Goal: Task Accomplishment & Management: Use online tool/utility

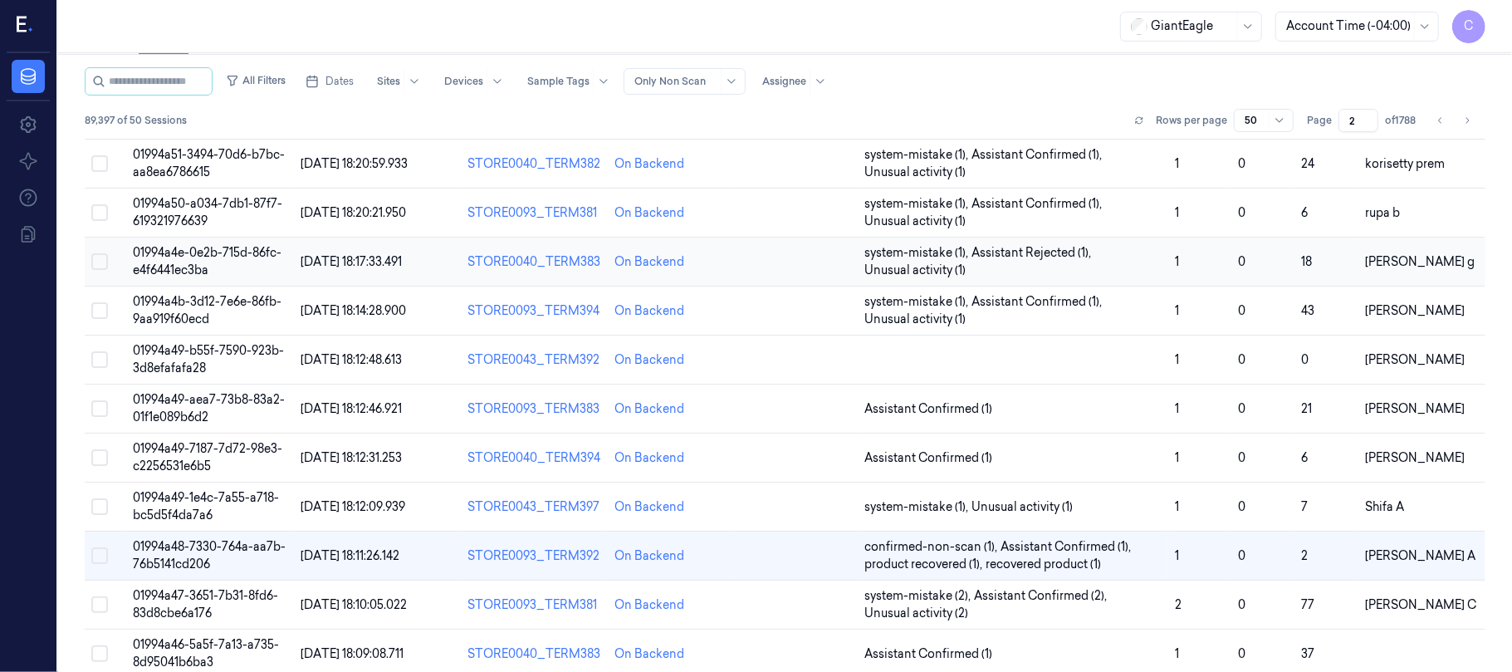
scroll to position [224, 0]
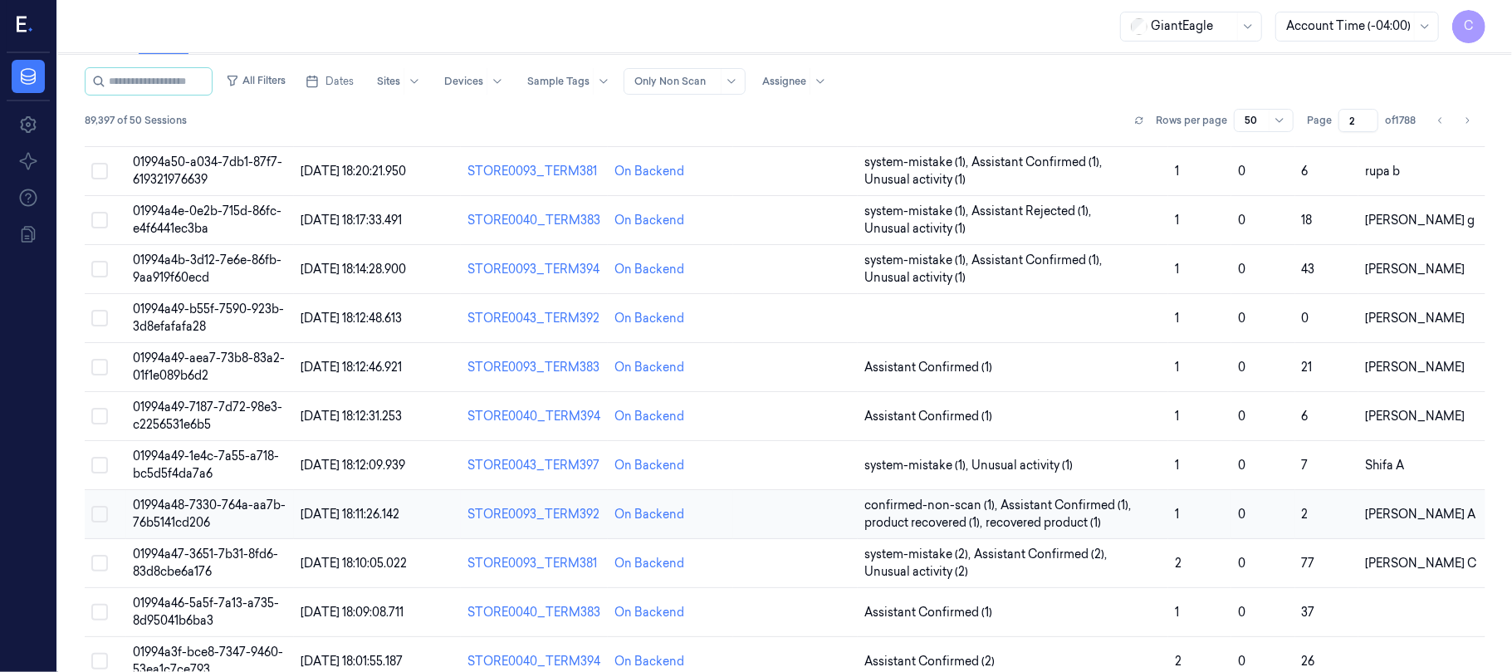
click at [243, 510] on span "01994a48-7330-764a-aa7b-76b5141cd206" at bounding box center [209, 513] width 153 height 32
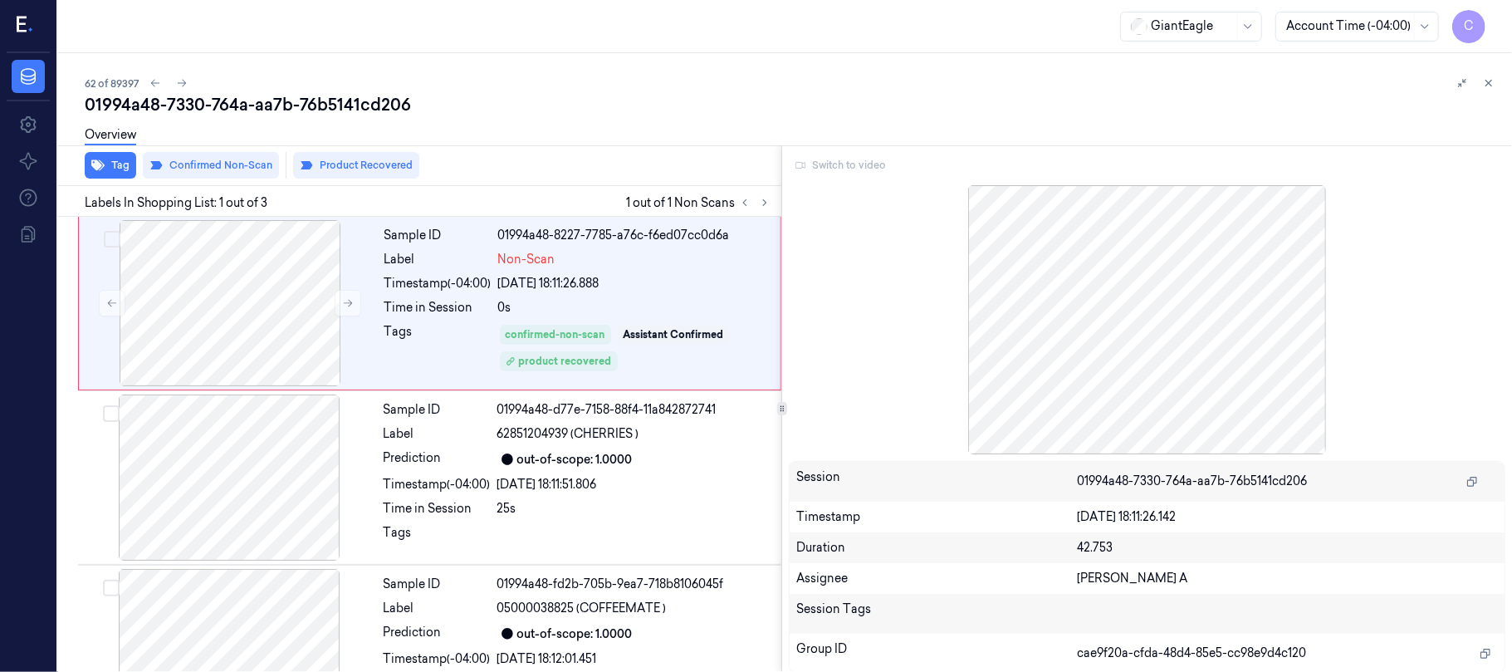
click at [842, 167] on div "Switch to video" at bounding box center [1147, 165] width 717 height 27
click at [247, 339] on div at bounding box center [230, 303] width 296 height 166
click at [345, 301] on icon at bounding box center [348, 303] width 12 height 12
click at [349, 303] on icon at bounding box center [348, 303] width 9 height 7
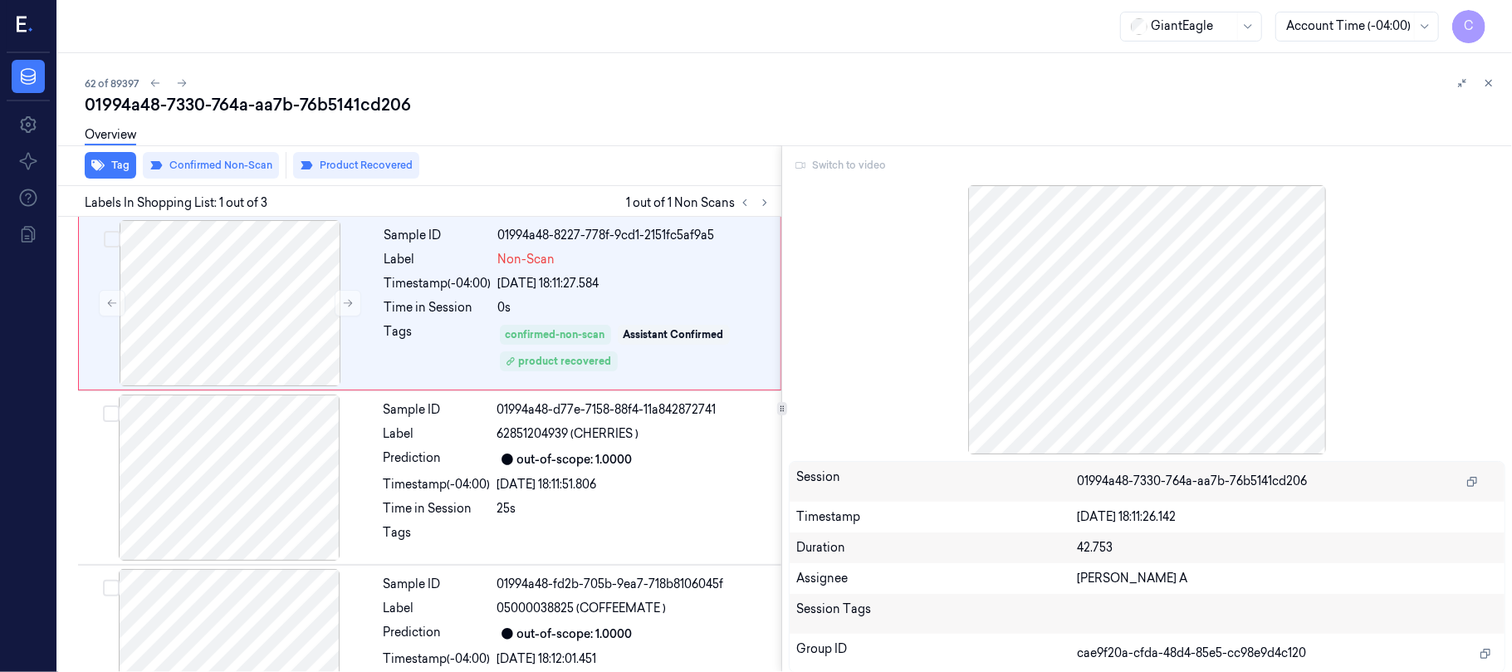
click at [1217, 320] on div at bounding box center [1147, 319] width 717 height 269
click at [1216, 376] on div at bounding box center [1147, 319] width 717 height 269
click at [865, 168] on div "Switch to video" at bounding box center [1147, 165] width 717 height 27
click at [852, 168] on div "Switch to video" at bounding box center [1147, 165] width 717 height 27
click at [246, 442] on div at bounding box center [229, 477] width 296 height 166
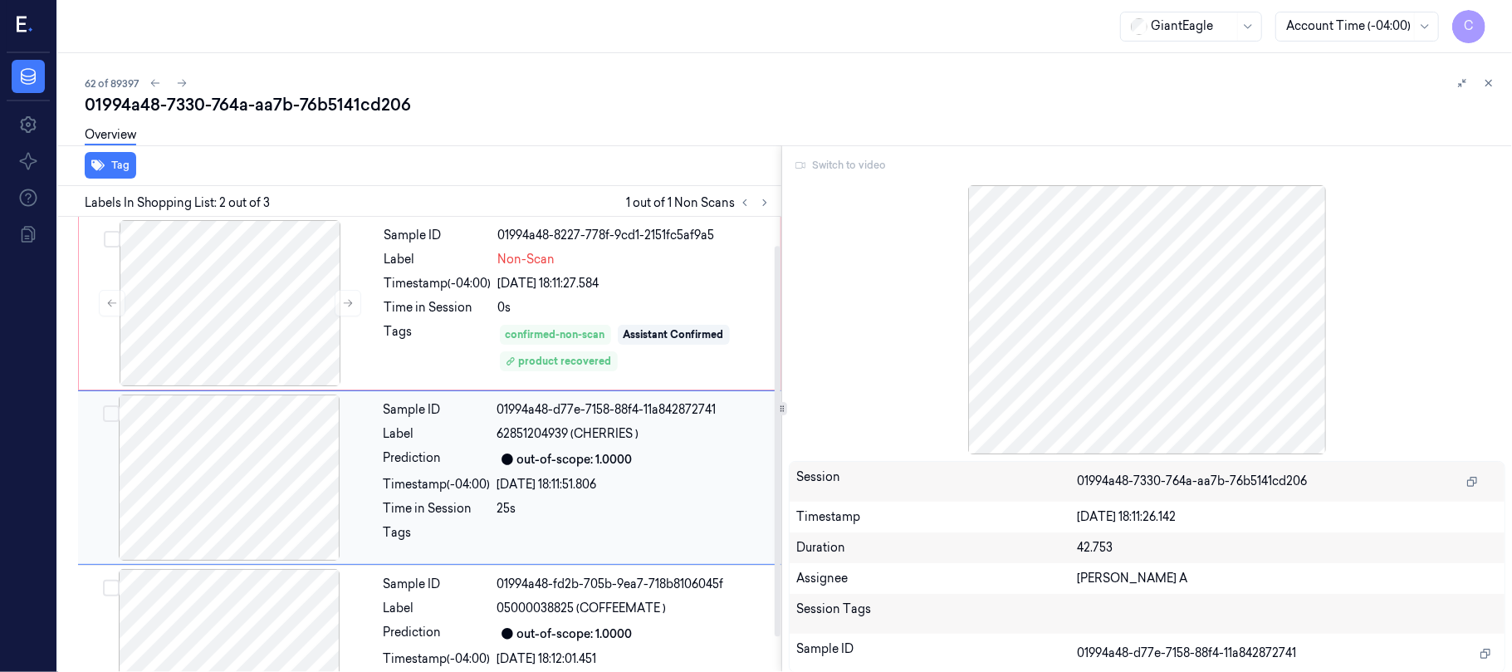
scroll to position [33, 0]
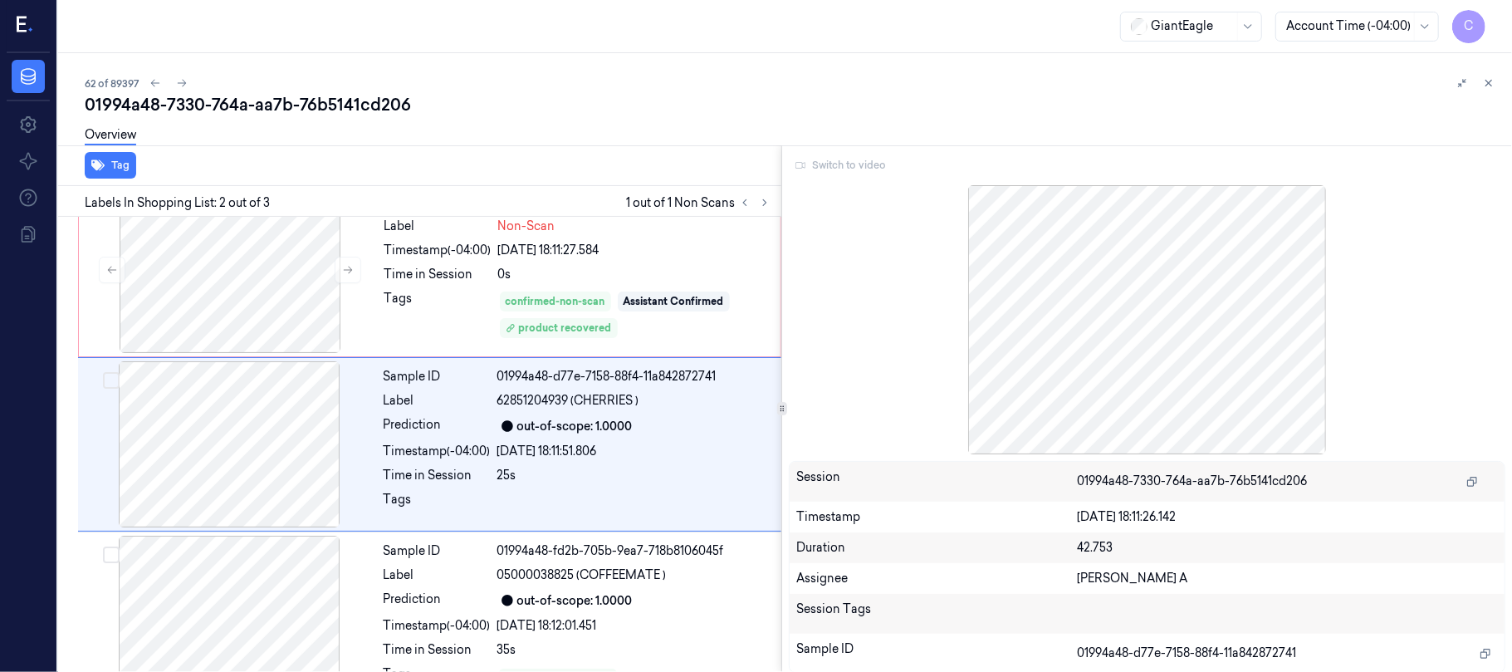
click at [840, 167] on div "Switch to video" at bounding box center [1147, 165] width 717 height 27
click at [263, 286] on div at bounding box center [230, 270] width 296 height 166
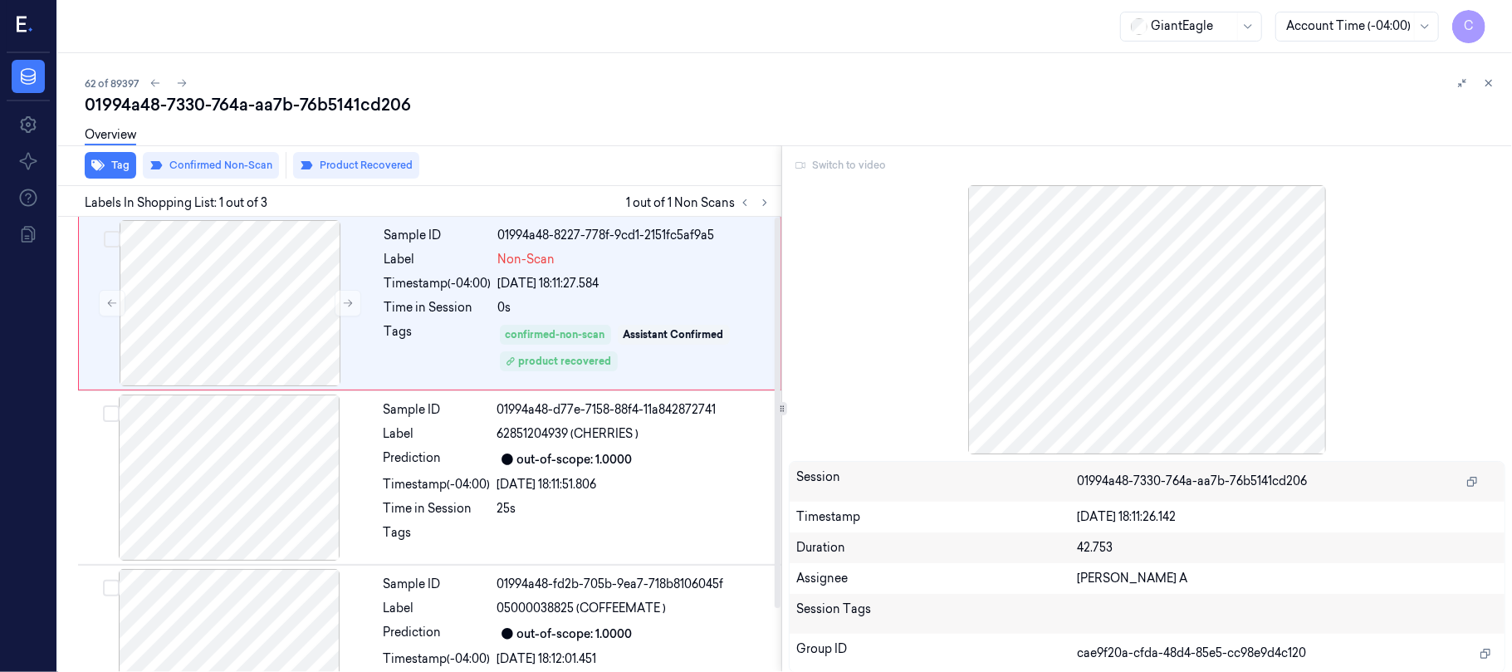
click at [845, 167] on div "Switch to video" at bounding box center [1147, 165] width 717 height 27
click at [847, 166] on div "Switch to video" at bounding box center [1147, 165] width 717 height 27
click at [1490, 81] on icon at bounding box center [1490, 84] width 6 height 6
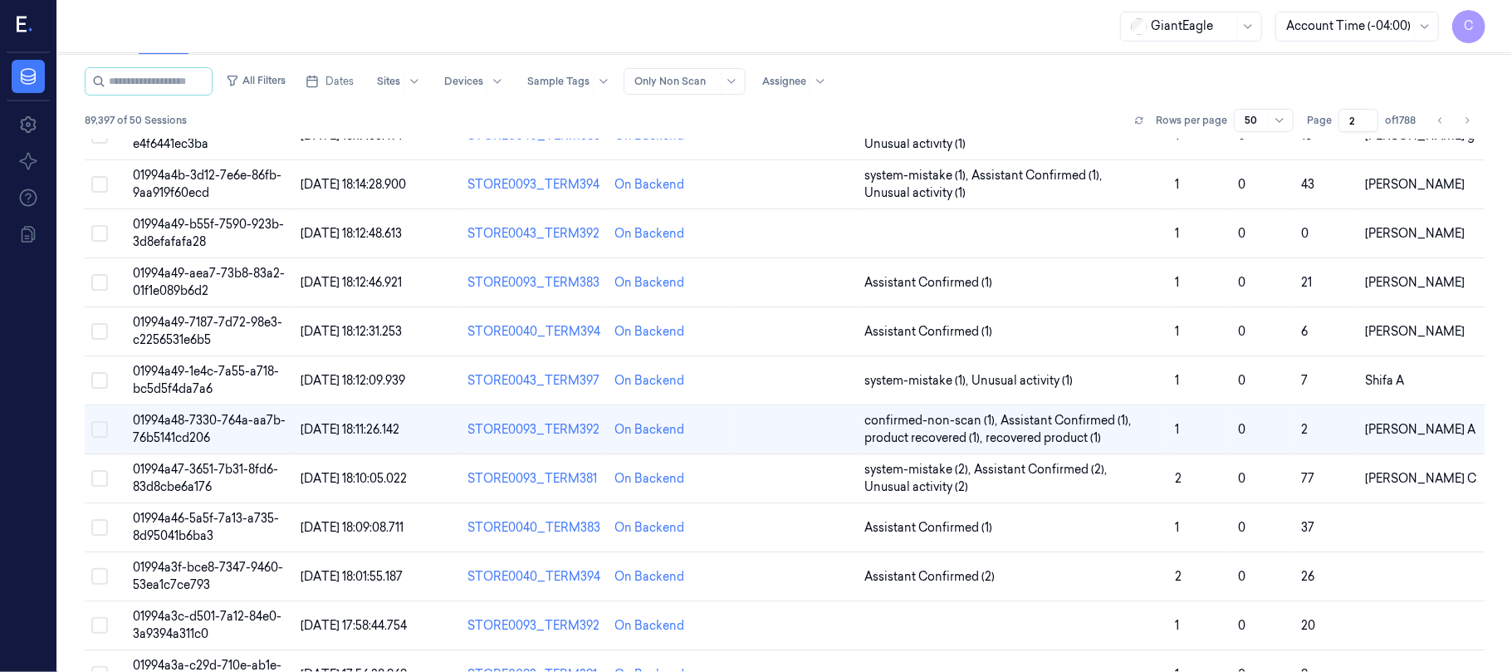
scroll to position [336, 0]
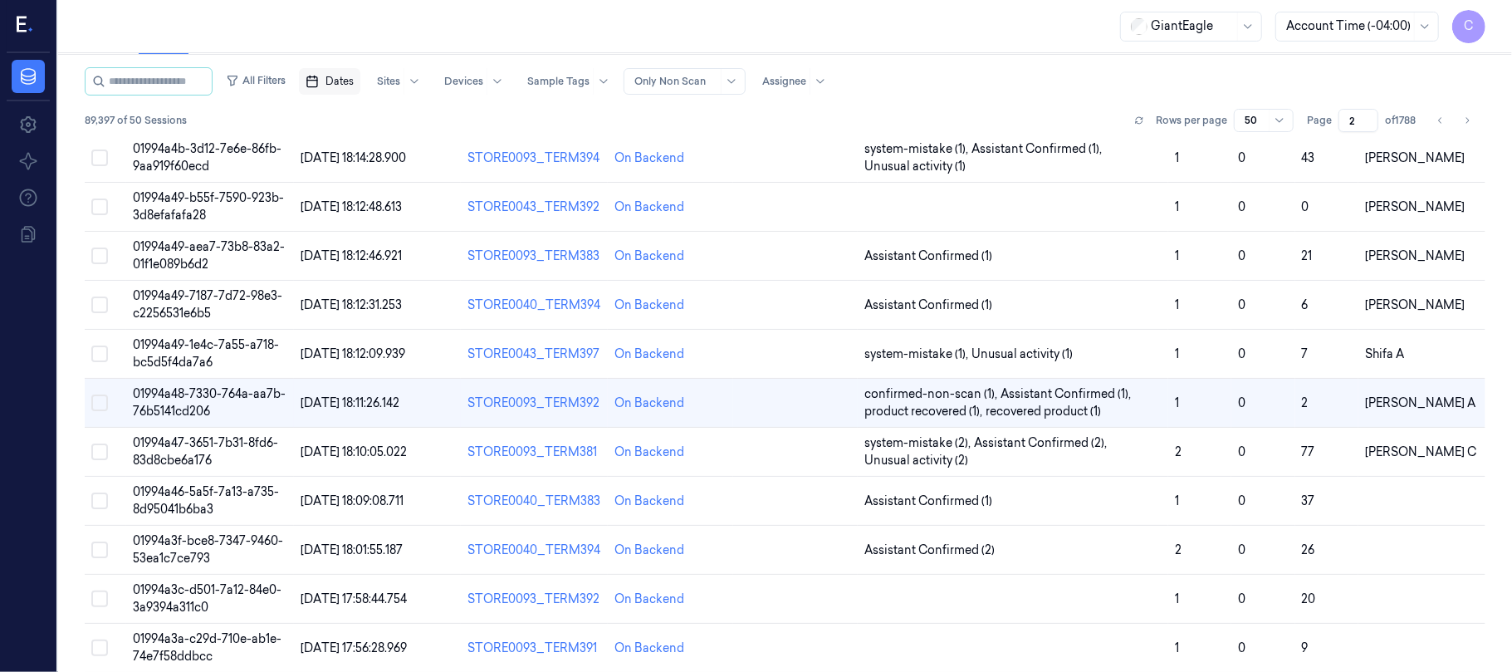
click at [354, 81] on span "Dates" at bounding box center [340, 81] width 28 height 15
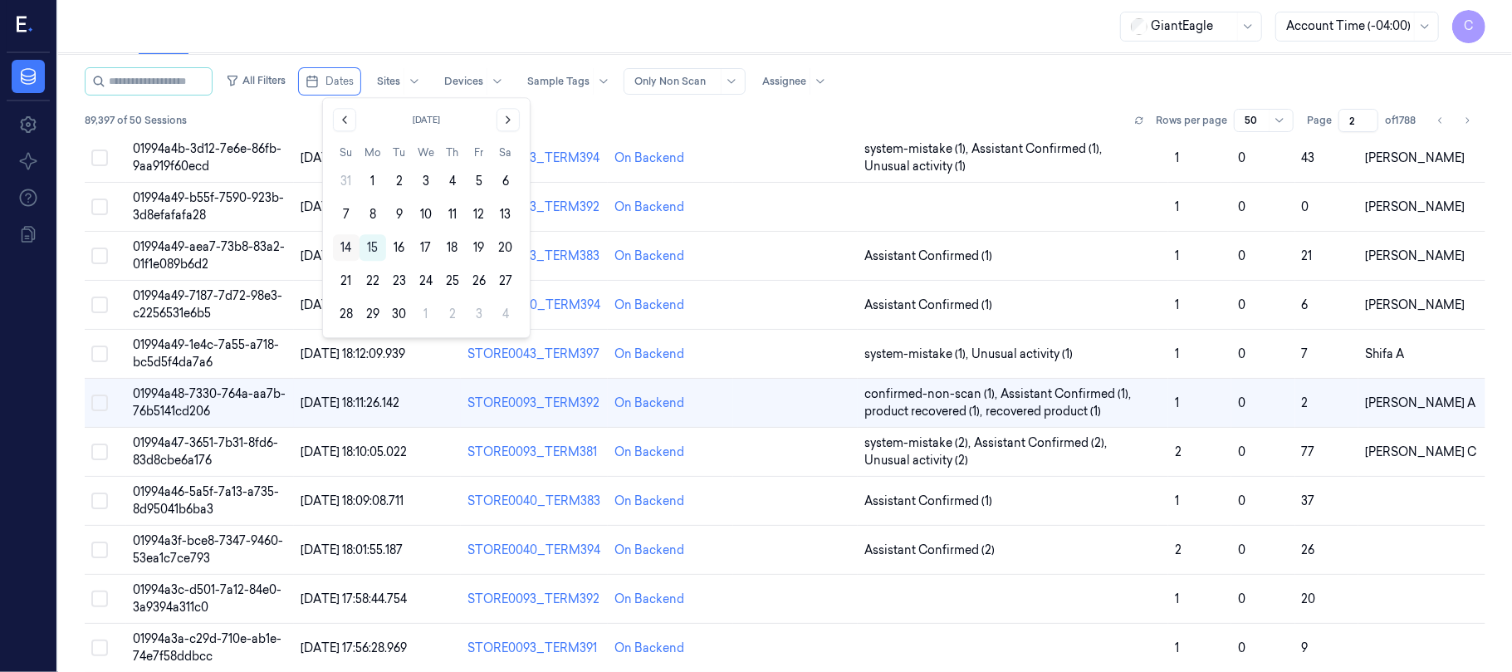
click at [346, 247] on button "14" at bounding box center [346, 247] width 27 height 27
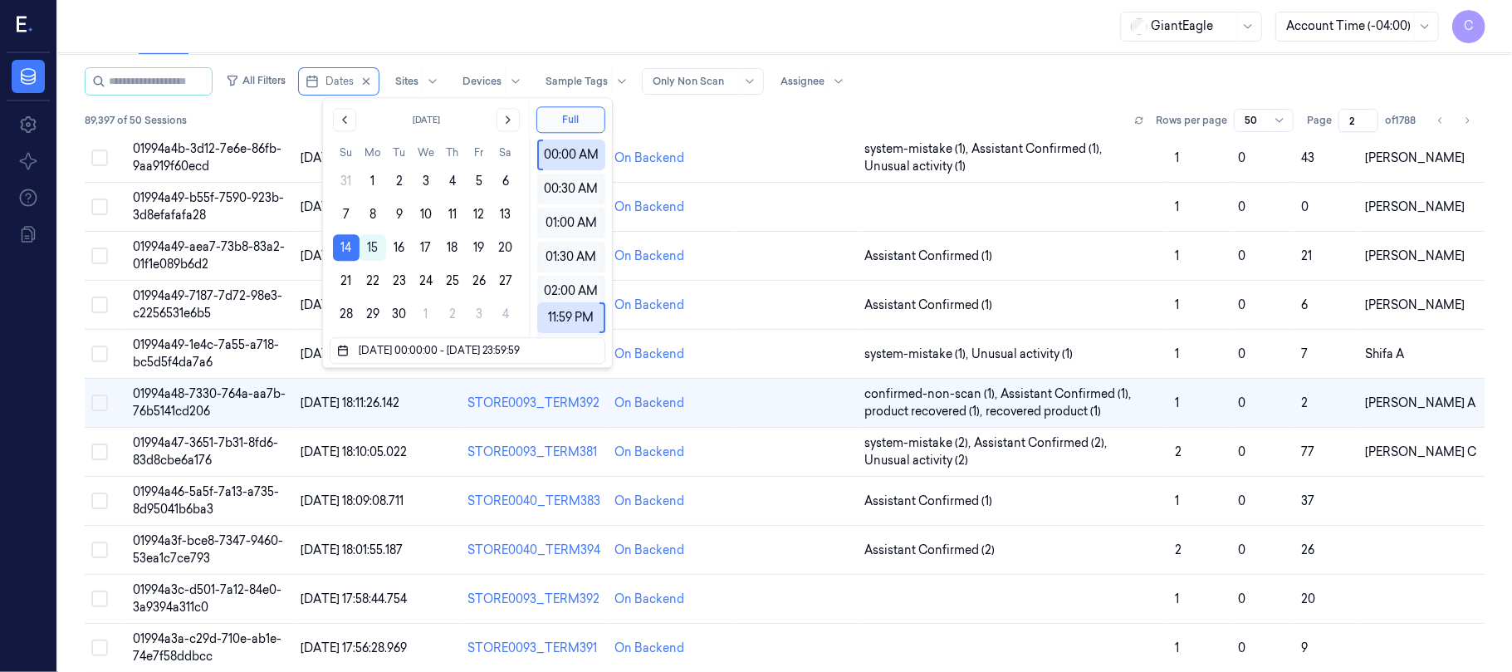
click at [980, 30] on div "GiantEagle Account Time (-04:00) C" at bounding box center [785, 26] width 1454 height 53
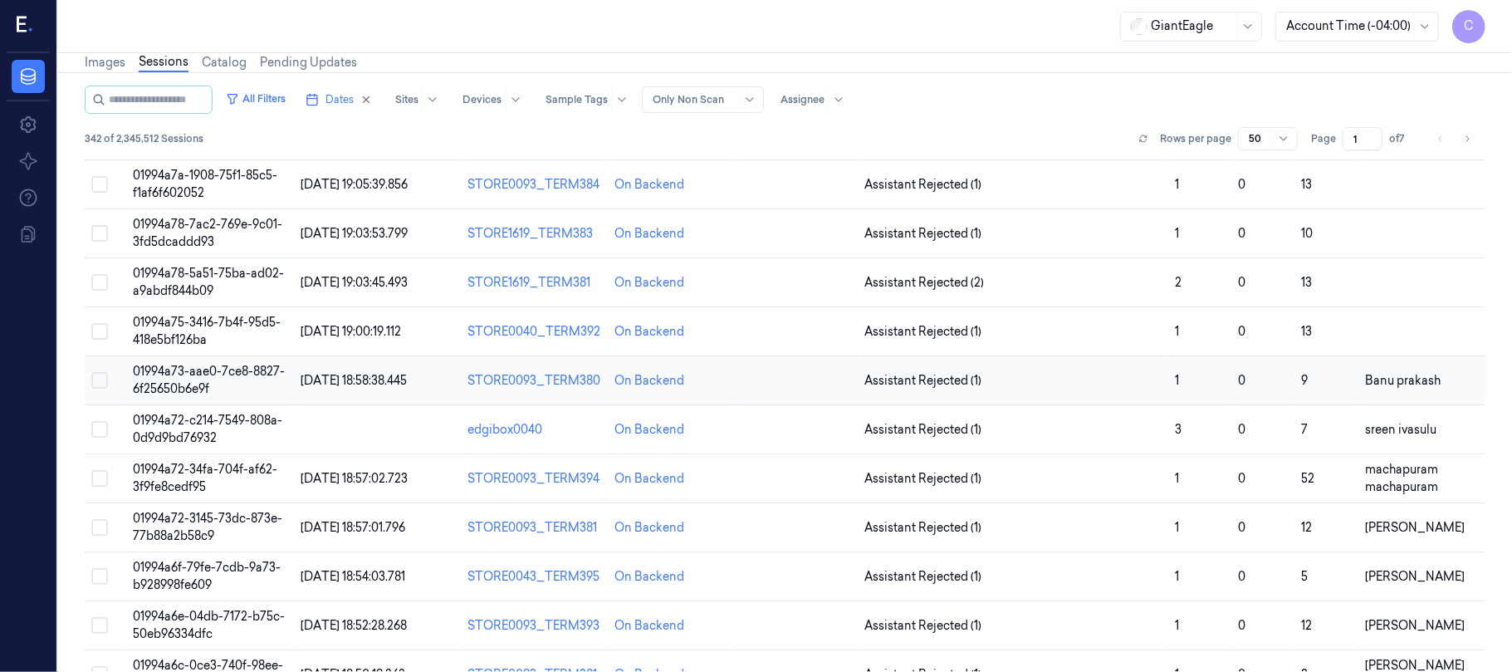
scroll to position [1978, 0]
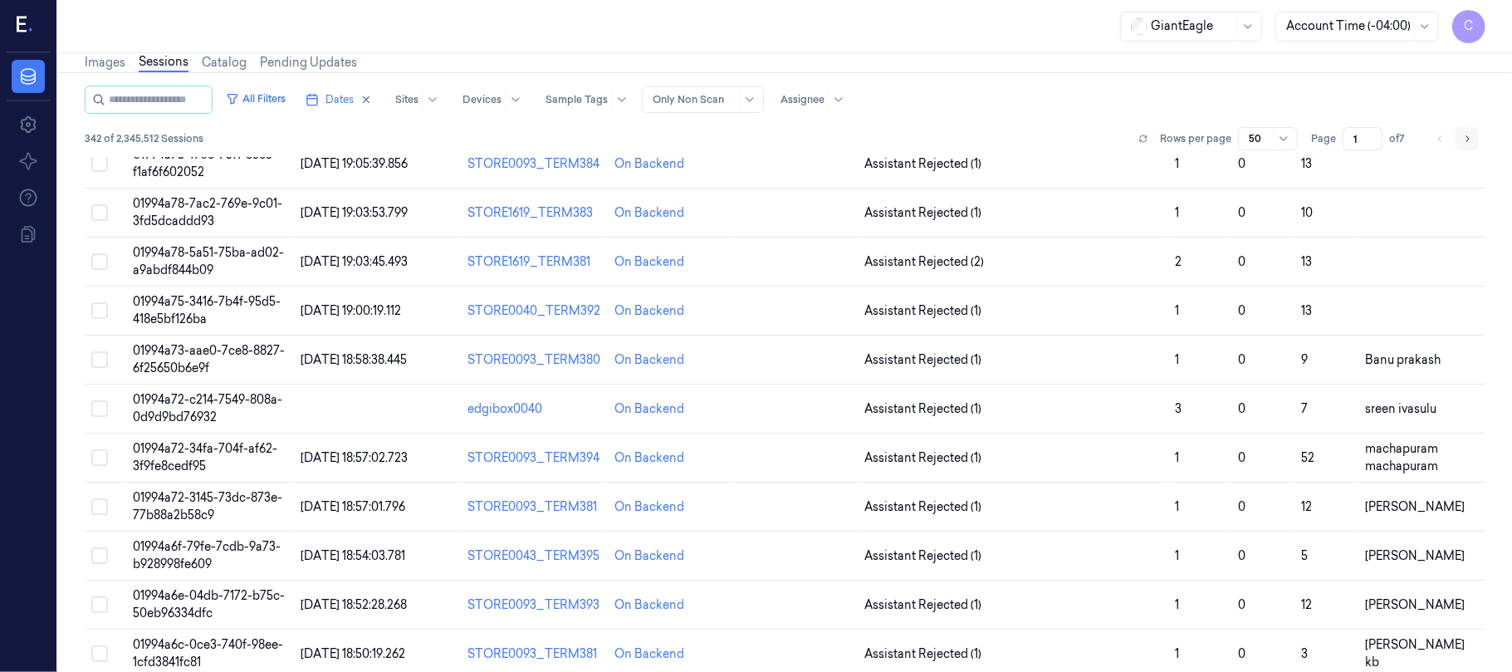
click at [1462, 135] on icon "Go to next page" at bounding box center [1467, 138] width 10 height 13
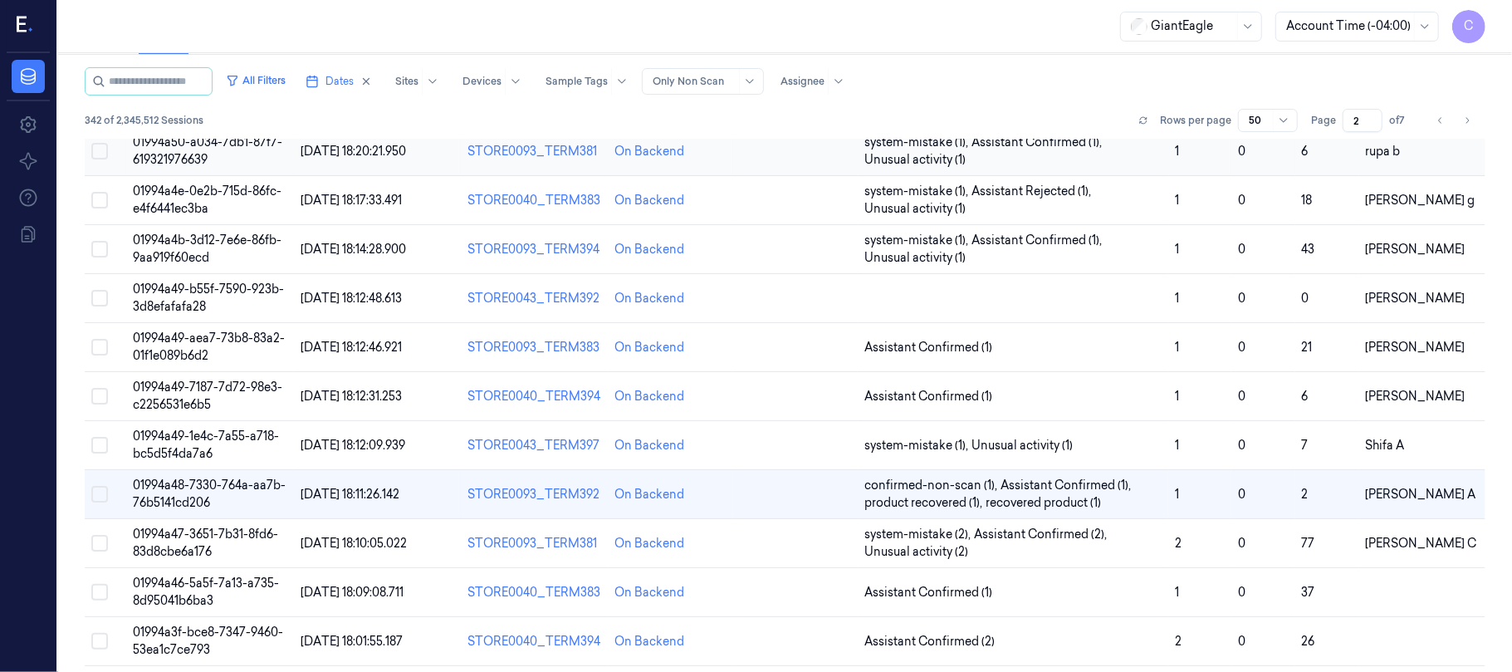
scroll to position [336, 0]
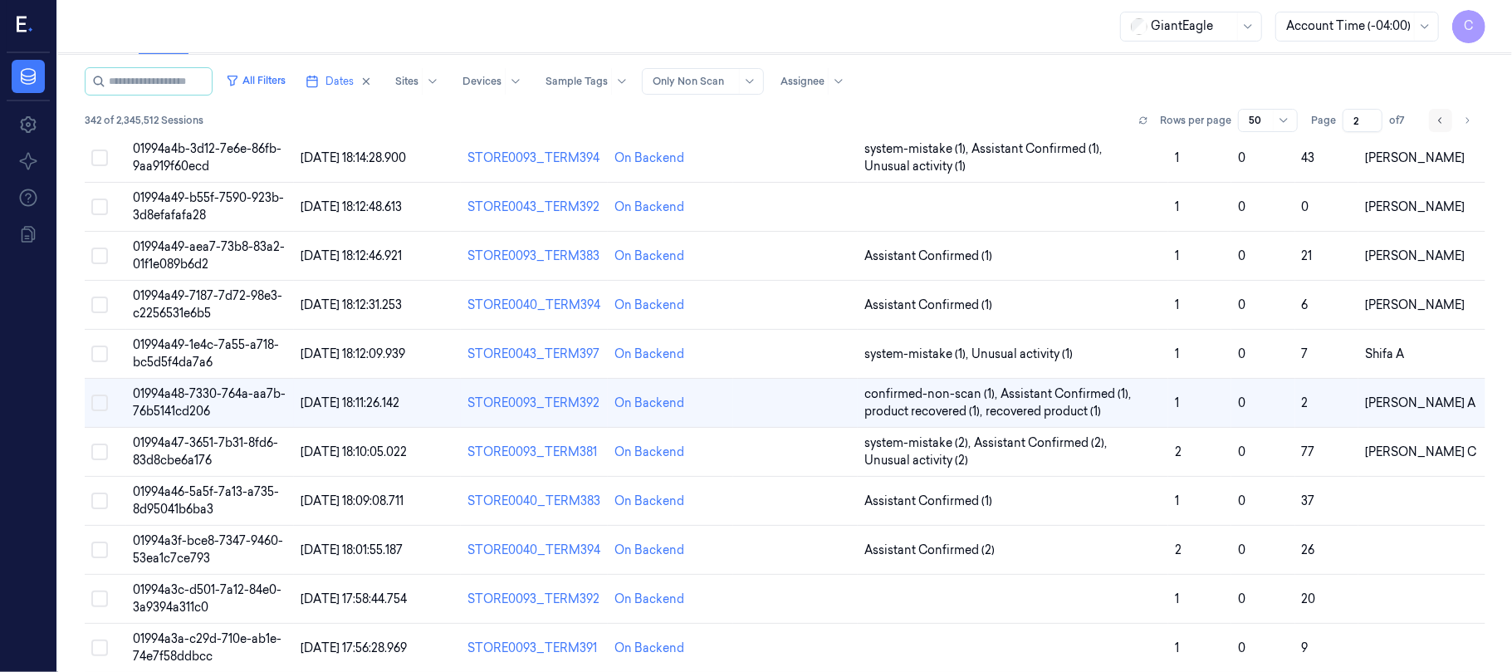
click at [1436, 114] on icon "Go to previous page" at bounding box center [1441, 120] width 10 height 13
type input "1"
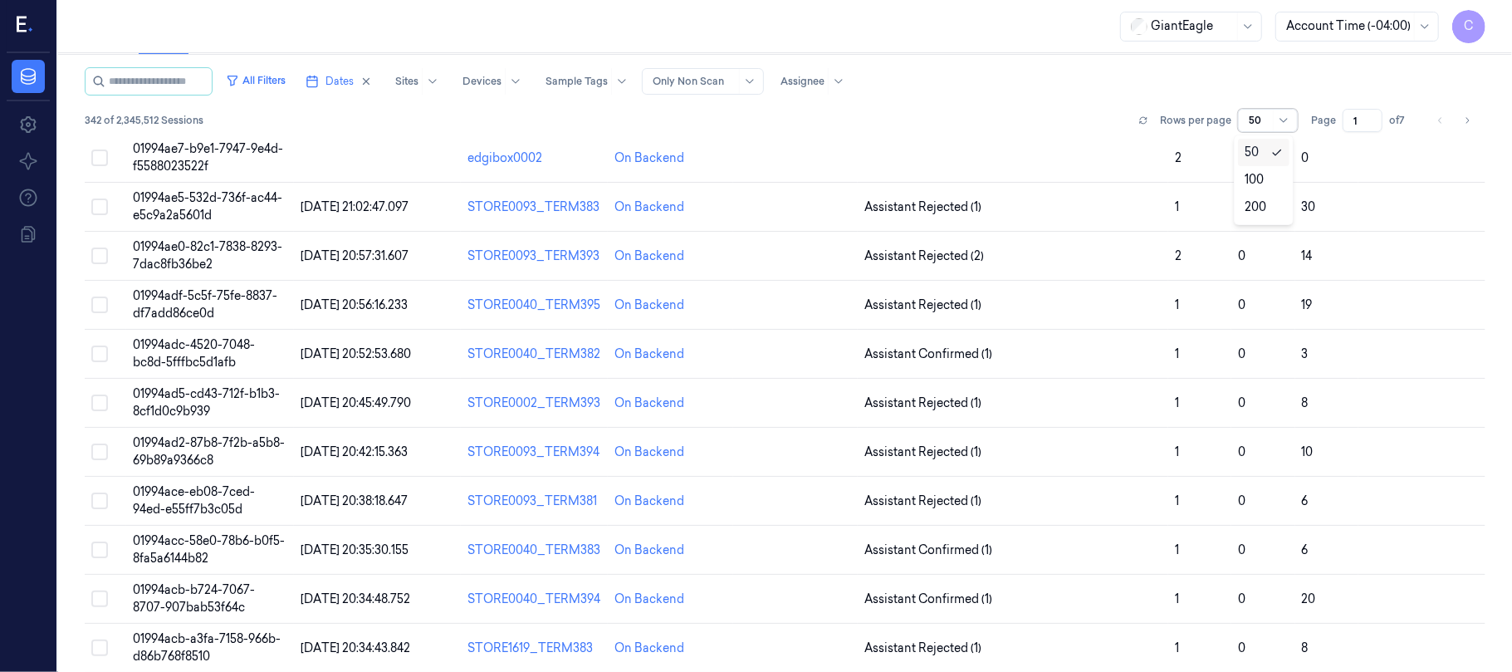
click at [1260, 126] on div at bounding box center [1259, 120] width 21 height 15
click at [1253, 174] on div "100" at bounding box center [1254, 179] width 19 height 17
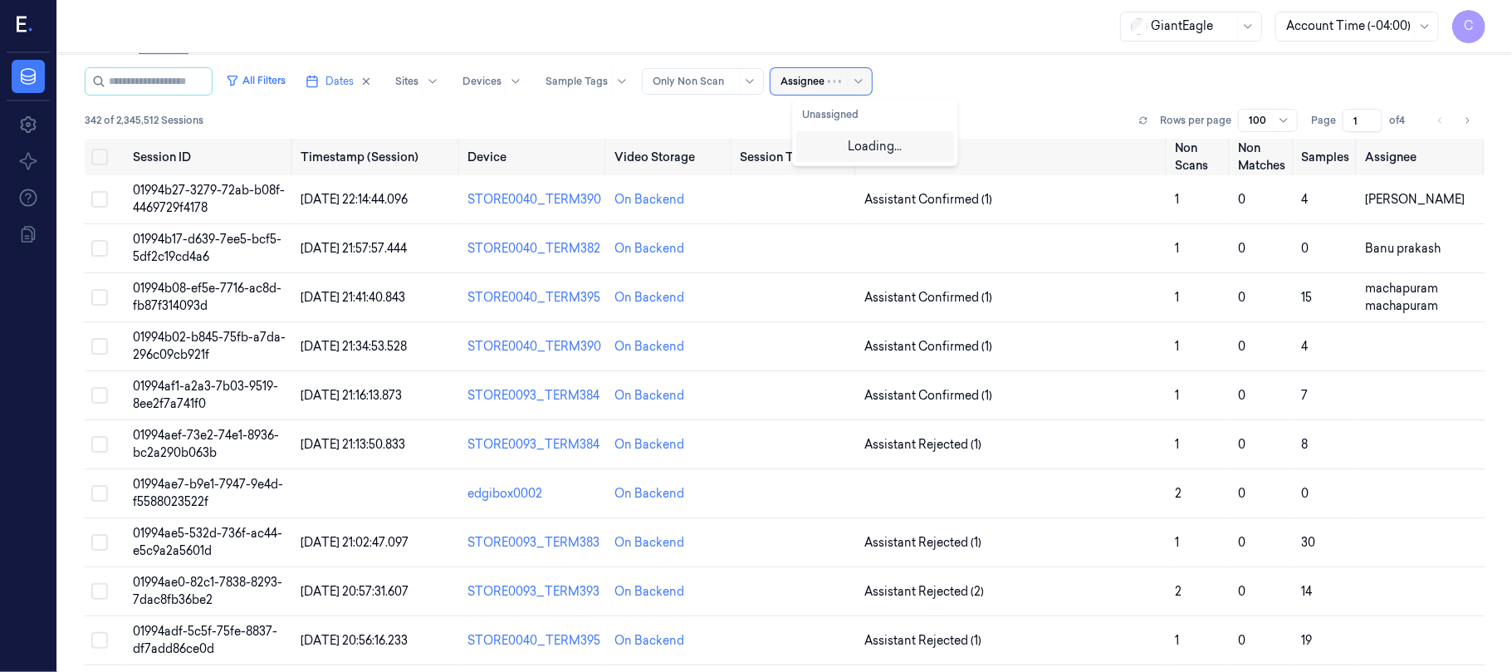
click at [825, 76] on div at bounding box center [803, 81] width 44 height 15
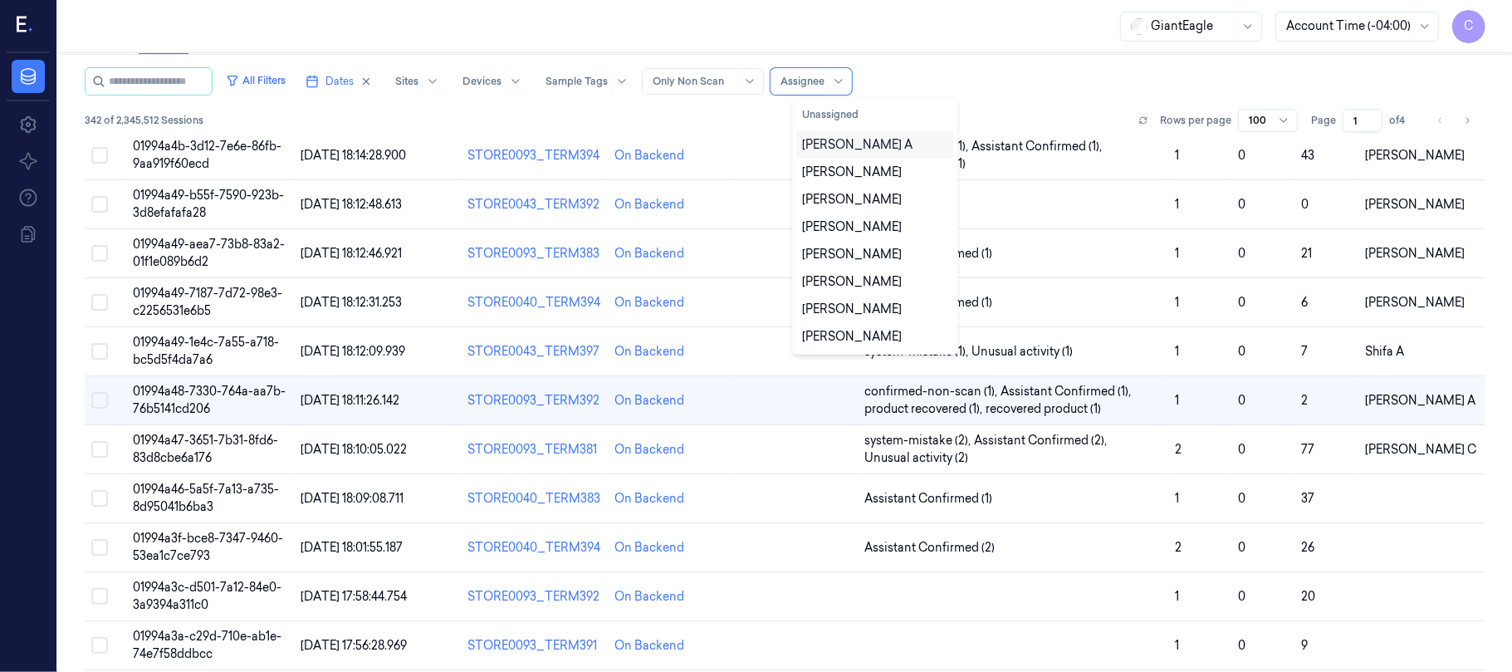
scroll to position [2799, 0]
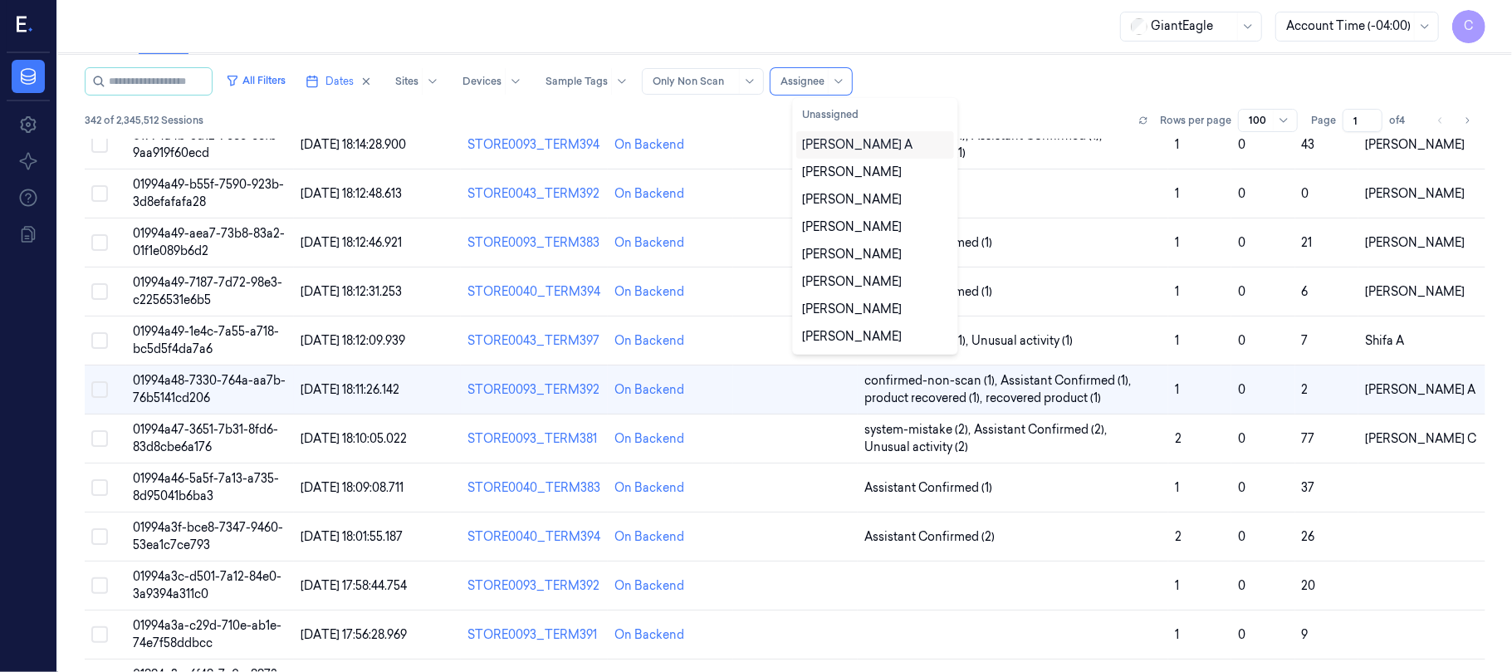
click at [865, 141] on div "Chandu A" at bounding box center [875, 144] width 145 height 17
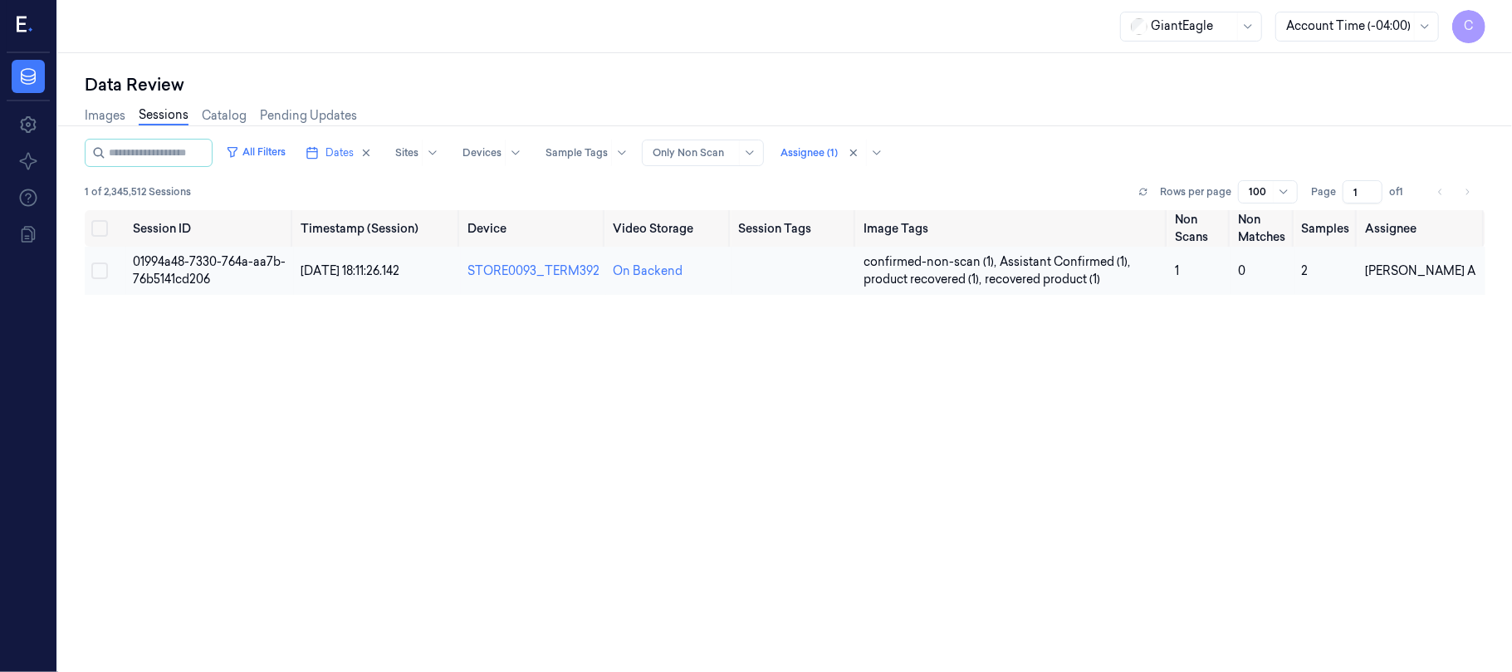
click at [320, 264] on span "14/09/2025 18:11:26.142" at bounding box center [350, 270] width 99 height 15
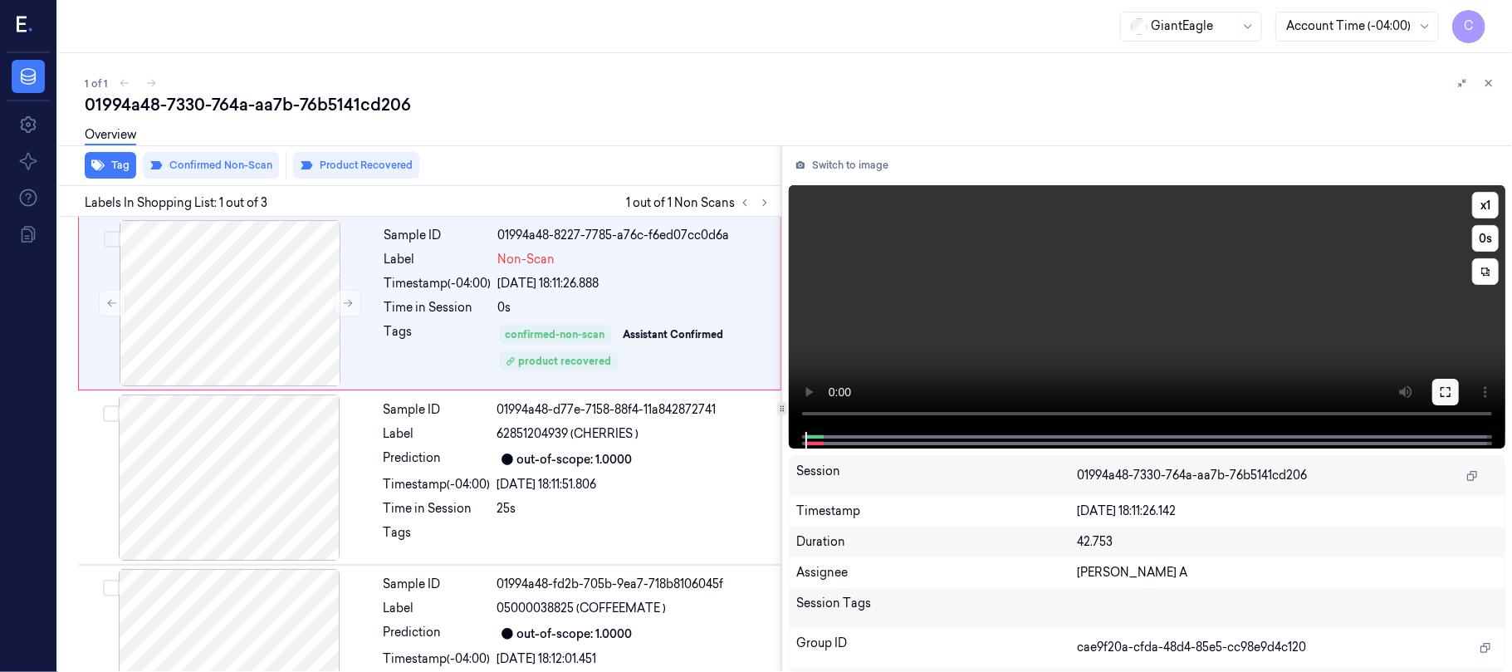
click at [1453, 389] on button at bounding box center [1446, 392] width 27 height 27
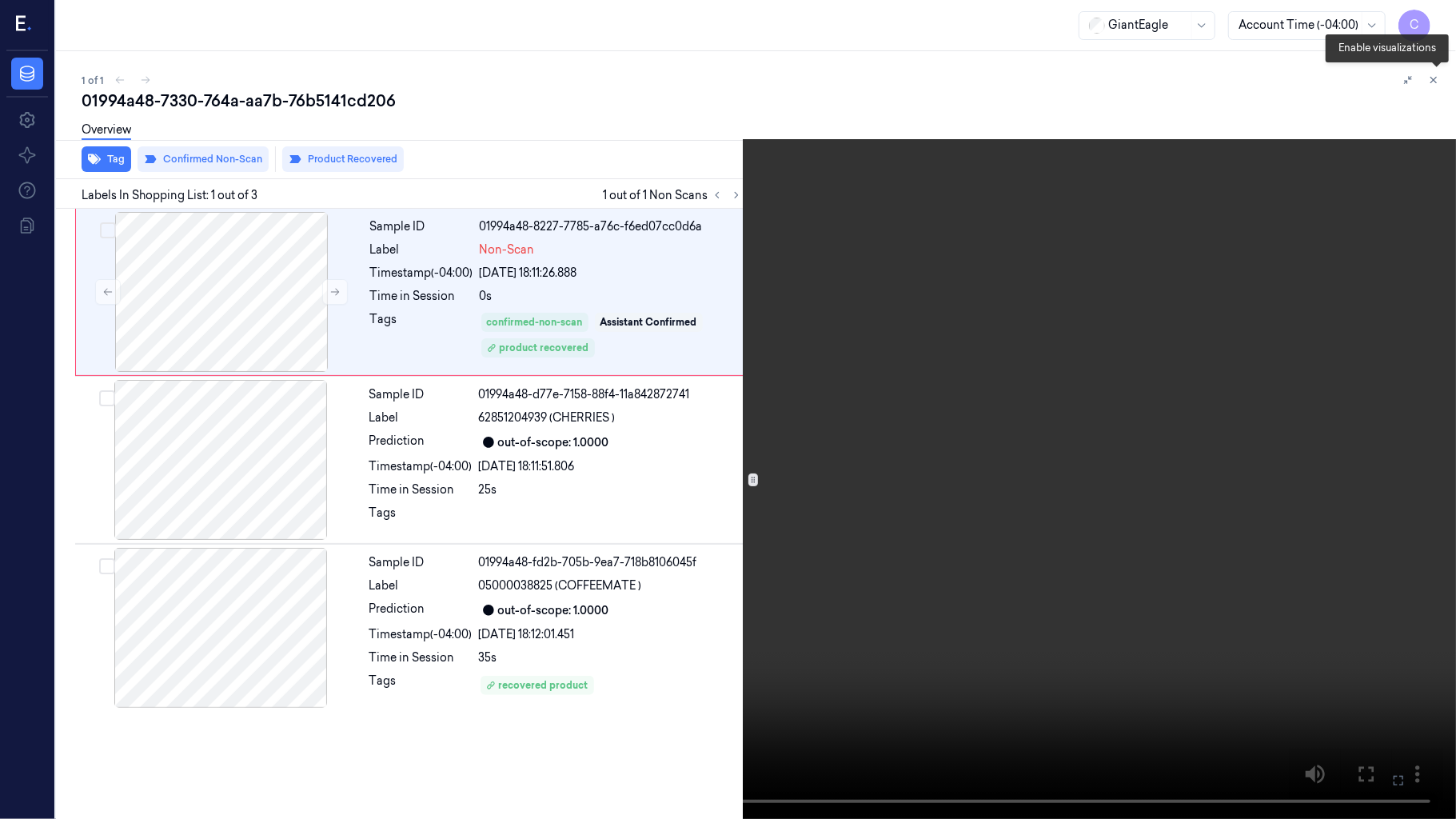
click at [1435, 83] on icon at bounding box center [1438, 84] width 12 height 12
click at [1431, 80] on icon at bounding box center [1437, 83] width 24 height 24
click at [1435, 82] on icon at bounding box center [1438, 84] width 12 height 12
click at [1441, 85] on icon at bounding box center [1437, 83] width 24 height 24
click at [1442, 88] on icon at bounding box center [1438, 84] width 12 height 12
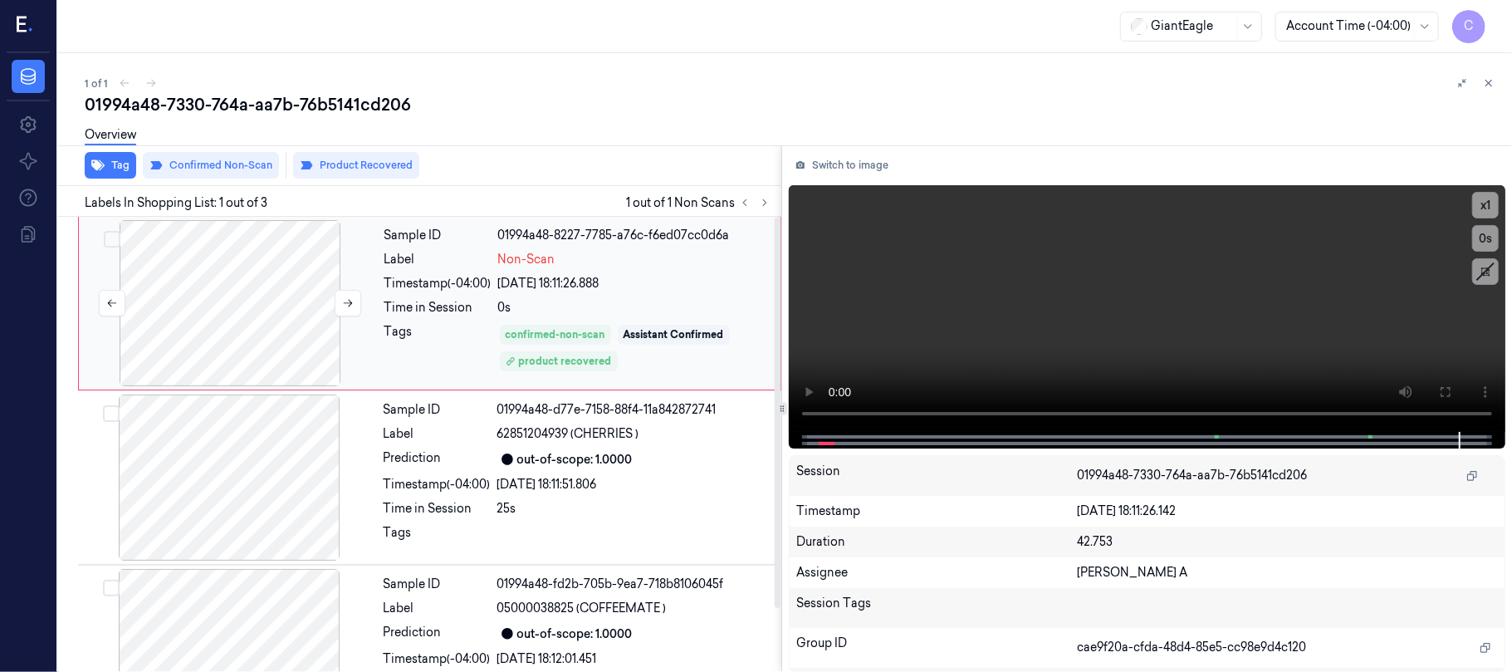
click at [296, 283] on div at bounding box center [230, 303] width 296 height 166
click at [1446, 380] on button at bounding box center [1446, 392] width 27 height 27
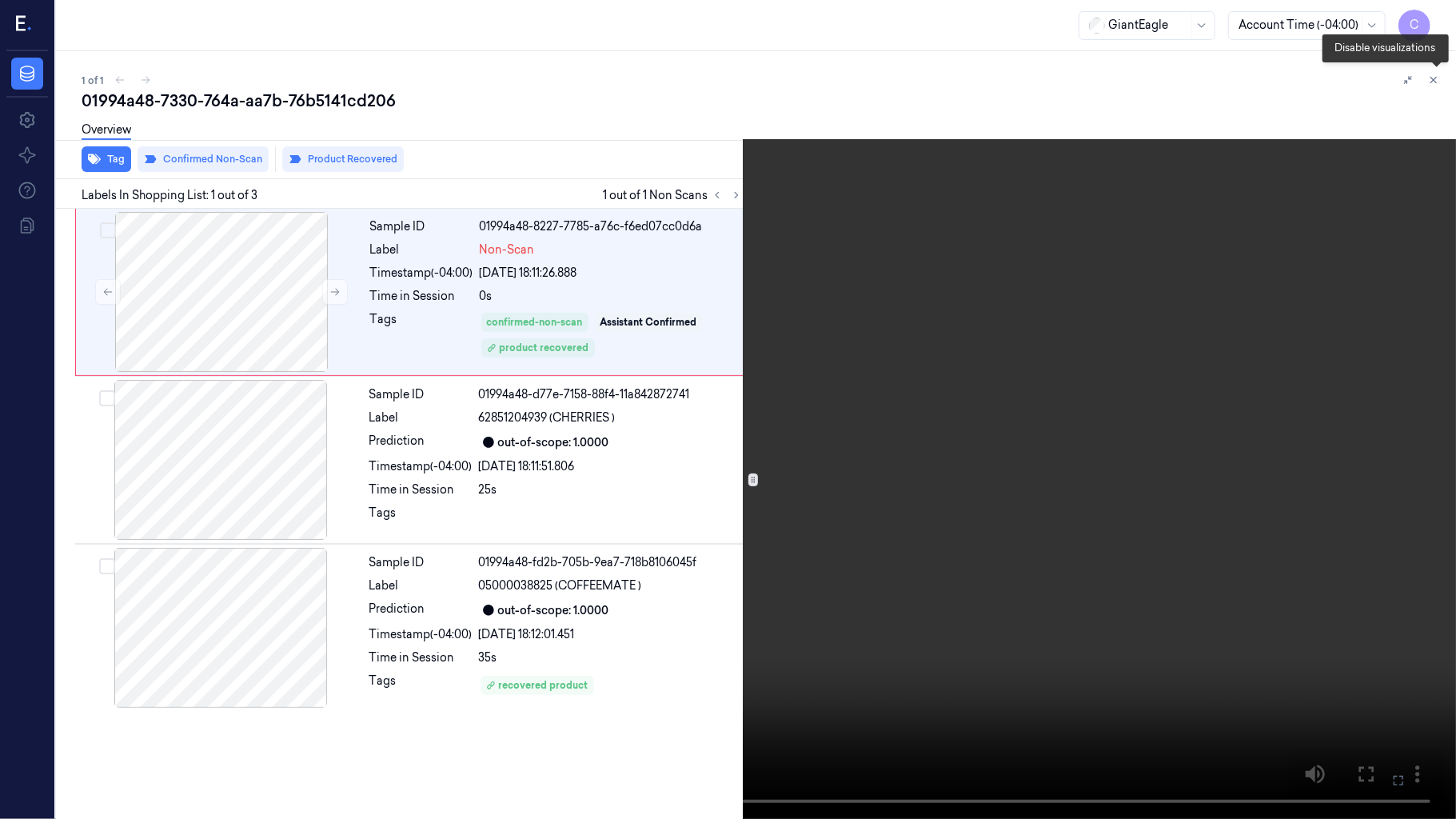
click at [1437, 81] on icon at bounding box center [1437, 83] width 24 height 24
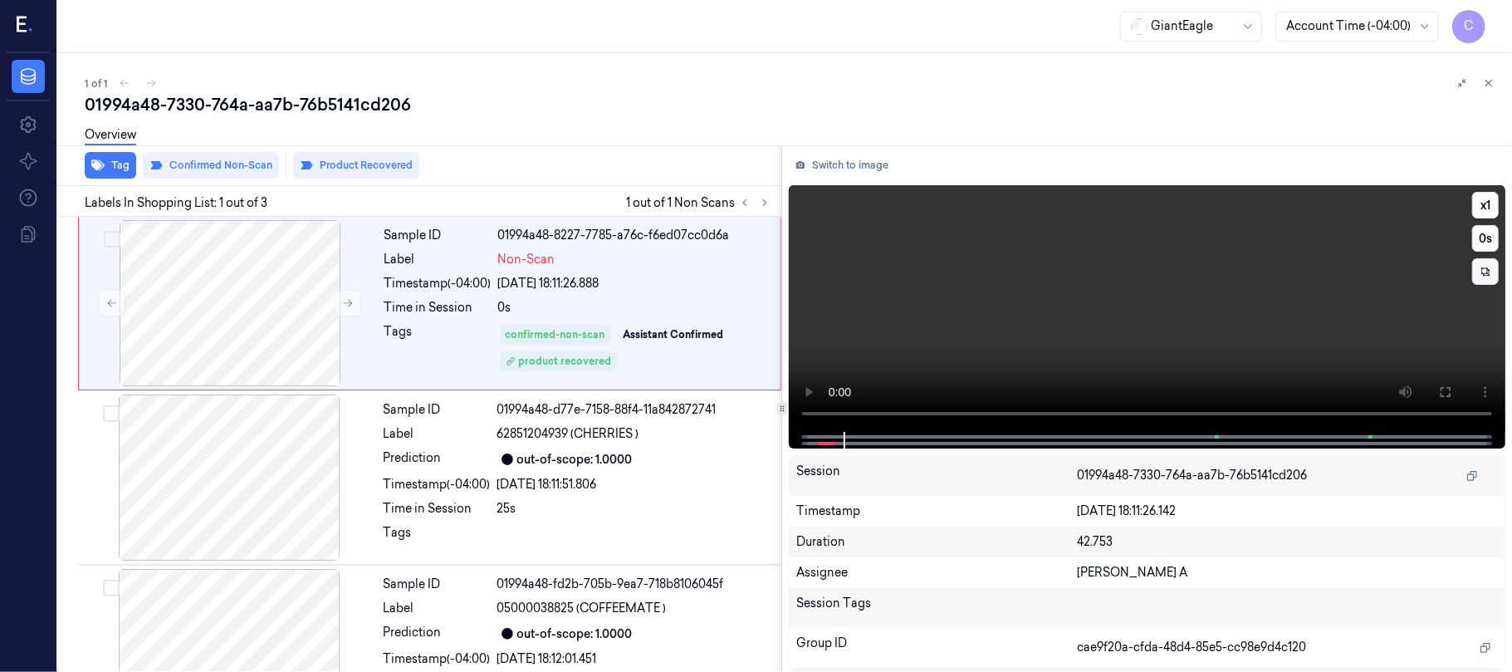
click at [1157, 309] on video at bounding box center [1147, 308] width 717 height 247
click at [1482, 266] on icon at bounding box center [1486, 272] width 12 height 12
click at [1096, 317] on video at bounding box center [1147, 308] width 717 height 247
drag, startPoint x: 811, startPoint y: 437, endPoint x: 801, endPoint y: 439, distance: 9.5
click at [801, 439] on div at bounding box center [1147, 440] width 717 height 17
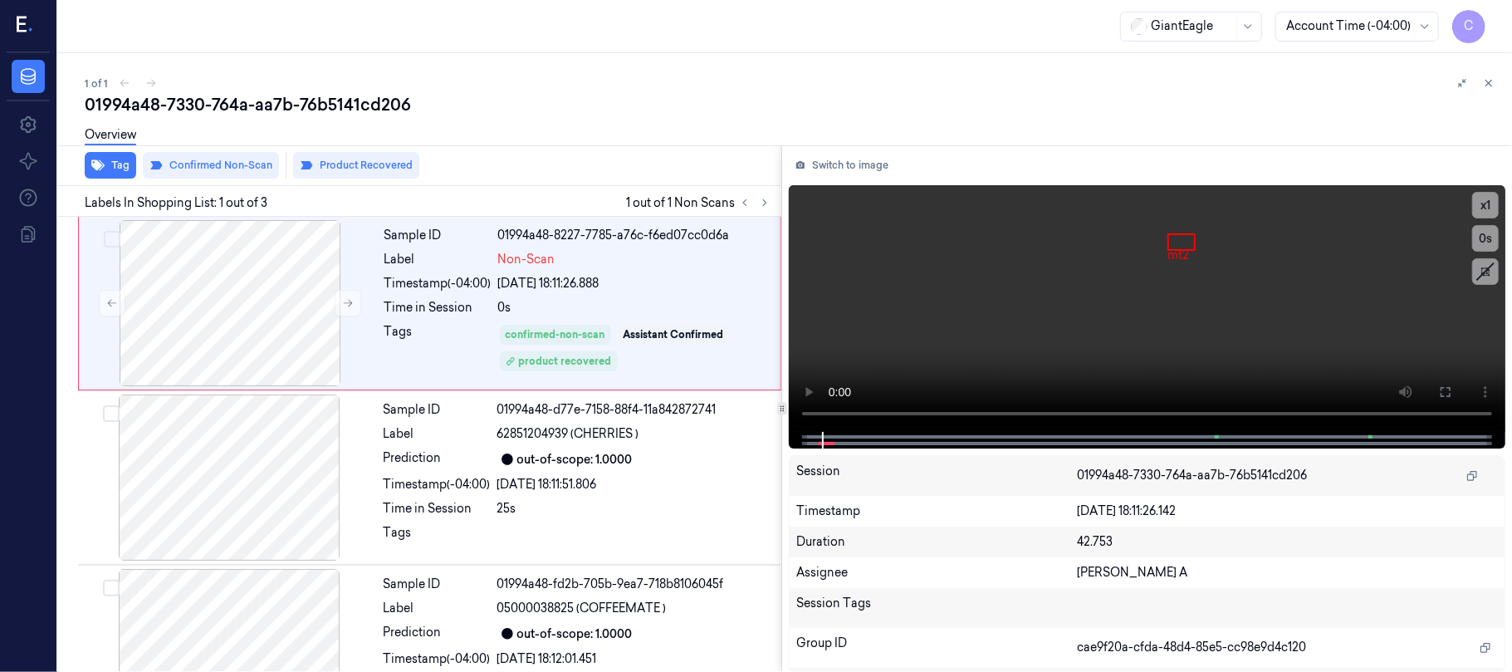
click at [1151, 306] on video at bounding box center [1147, 308] width 717 height 247
click at [576, 68] on div "1 of 1 01994a48-7330-764a-aa7b-76b5141cd206 Overview Tag Confirmed Non-Scan Pro…" at bounding box center [785, 362] width 1454 height 619
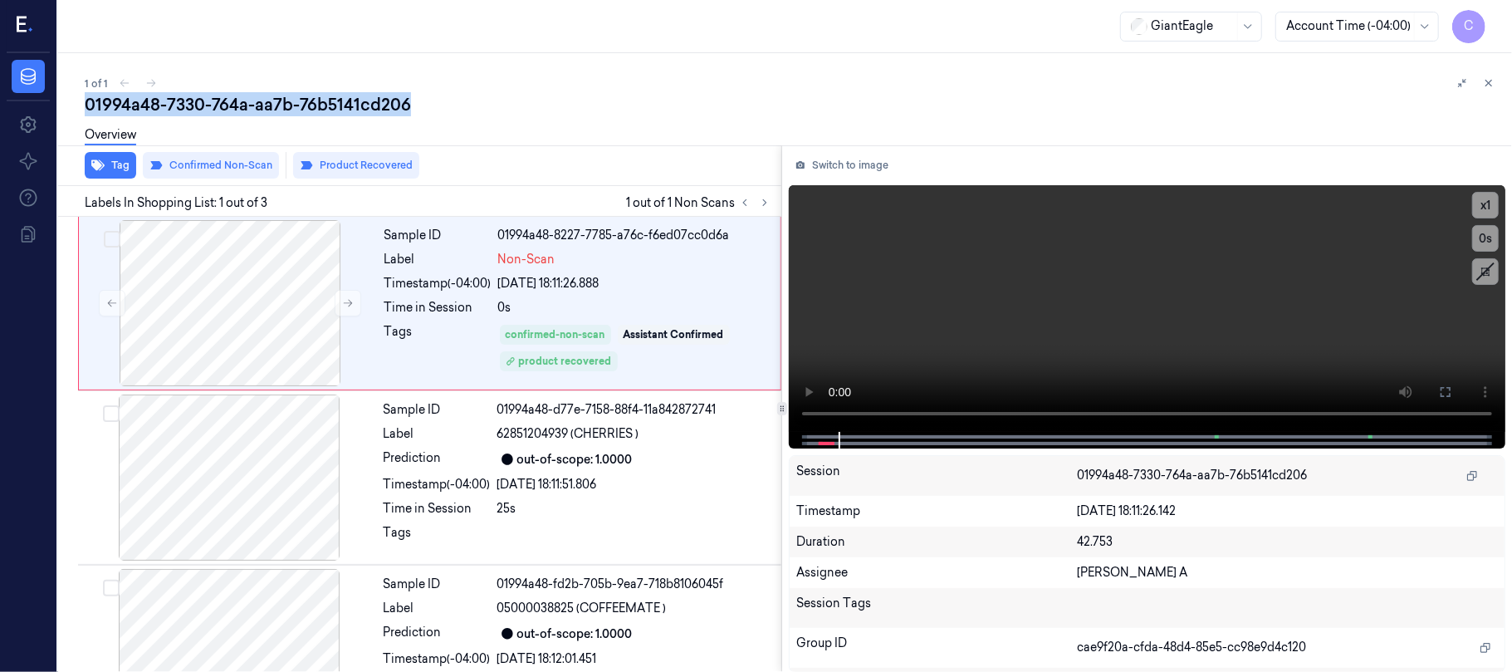
drag, startPoint x: 410, startPoint y: 108, endPoint x: 61, endPoint y: 94, distance: 349.1
click at [61, 94] on div "1 of 1 01994a48-7330-764a-aa7b-76b5141cd206 Overview Tag Confirmed Non-Scan Pro…" at bounding box center [785, 362] width 1454 height 619
copy div "01994a48-7330-764a-aa7b-76b5141cd206"
click at [492, 107] on div "01994a48-7330-764a-aa7b-76b5141cd206" at bounding box center [792, 104] width 1414 height 23
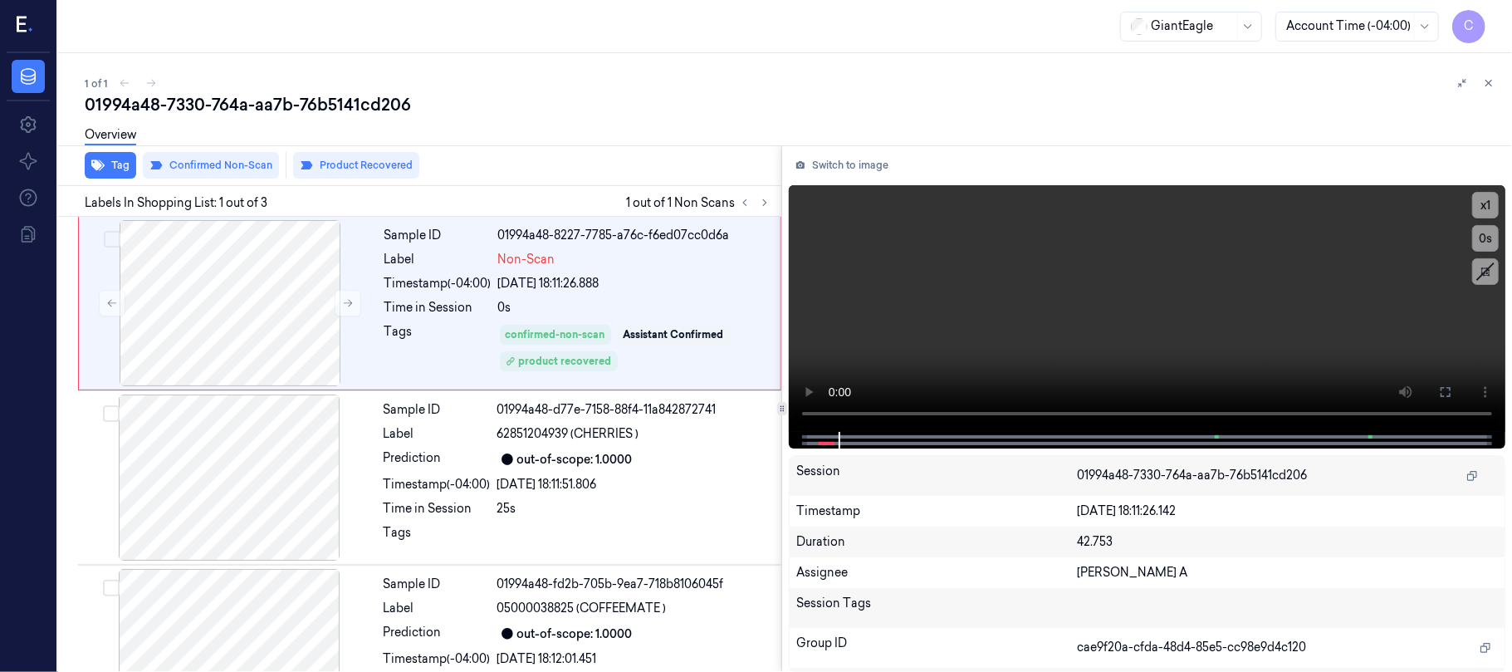
click at [619, 1] on div "GiantEagle Account Time (-04:00) C" at bounding box center [785, 26] width 1454 height 53
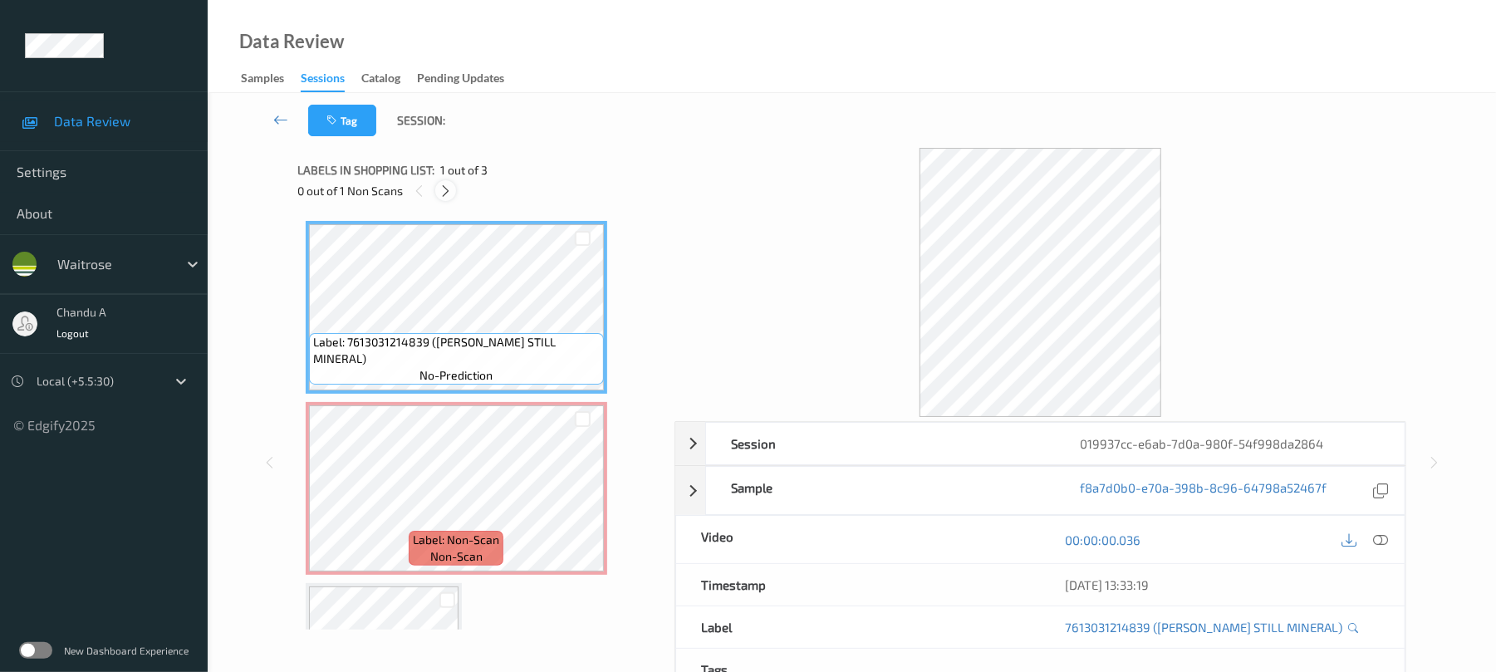
click at [448, 190] on icon at bounding box center [445, 191] width 14 height 15
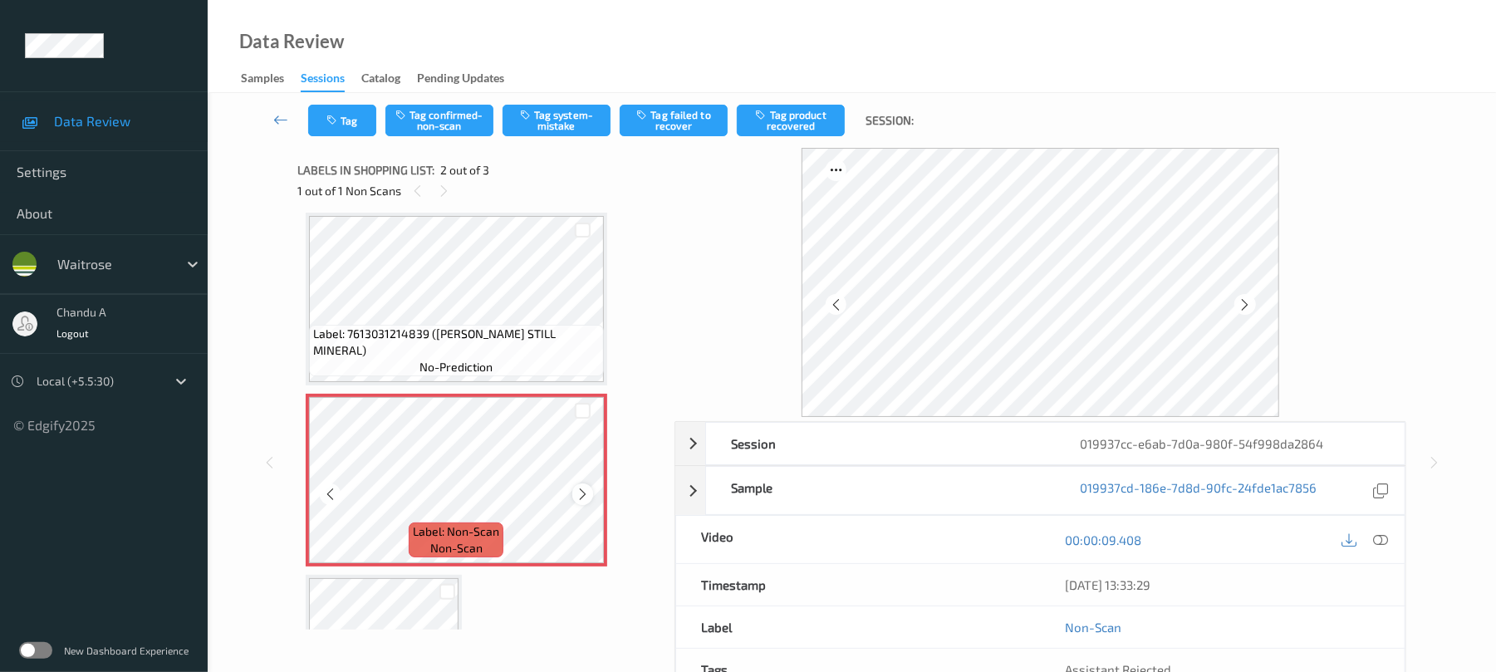
click at [579, 489] on icon at bounding box center [583, 494] width 14 height 15
click at [336, 127] on button "Tag" at bounding box center [342, 121] width 68 height 32
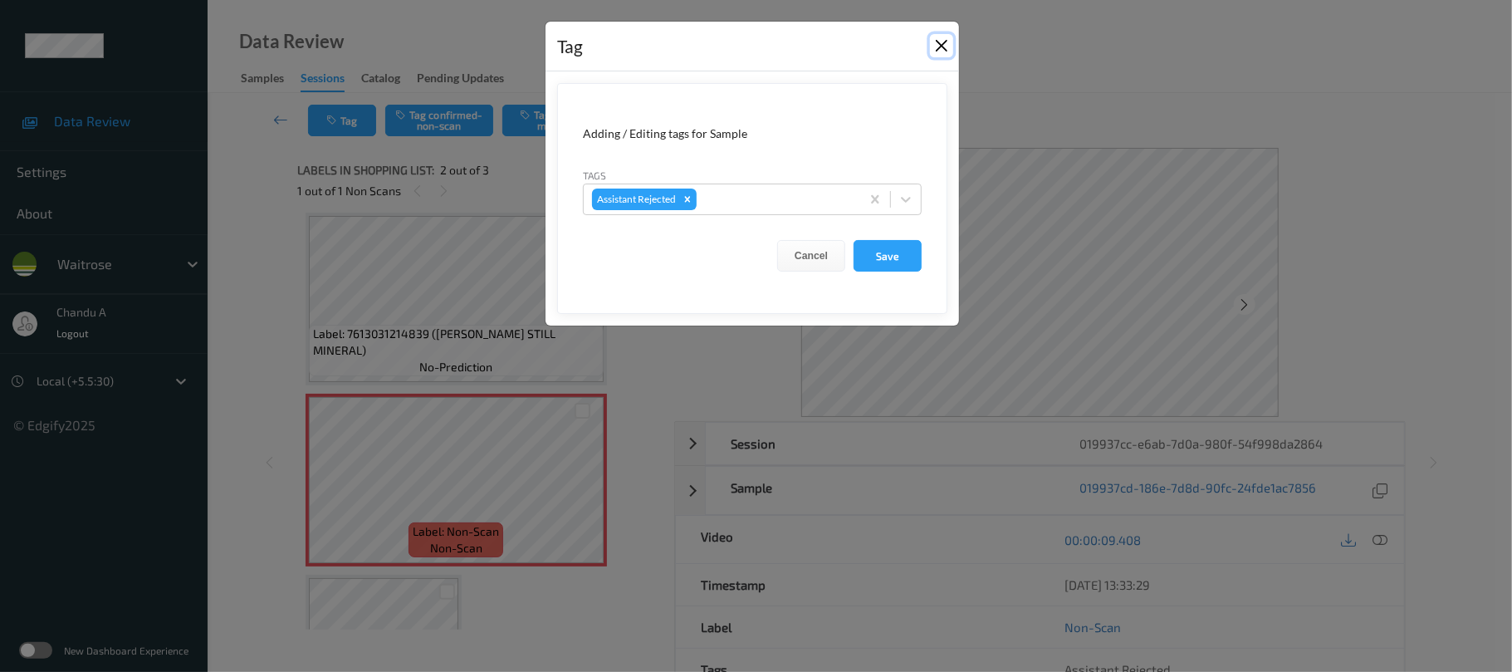
click at [945, 47] on button "Close" at bounding box center [941, 45] width 23 height 23
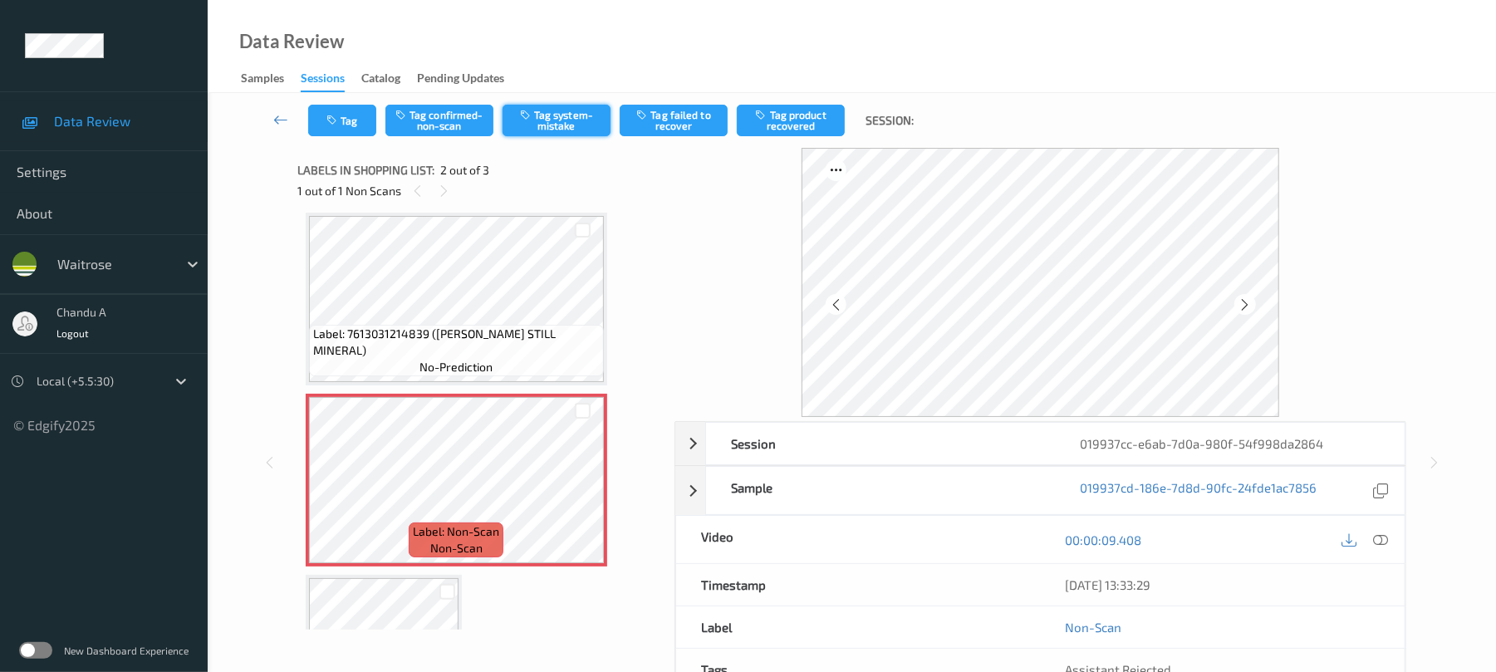
click at [566, 113] on button "Tag system-mistake" at bounding box center [556, 121] width 108 height 32
click at [346, 131] on button "Tag" at bounding box center [342, 121] width 68 height 32
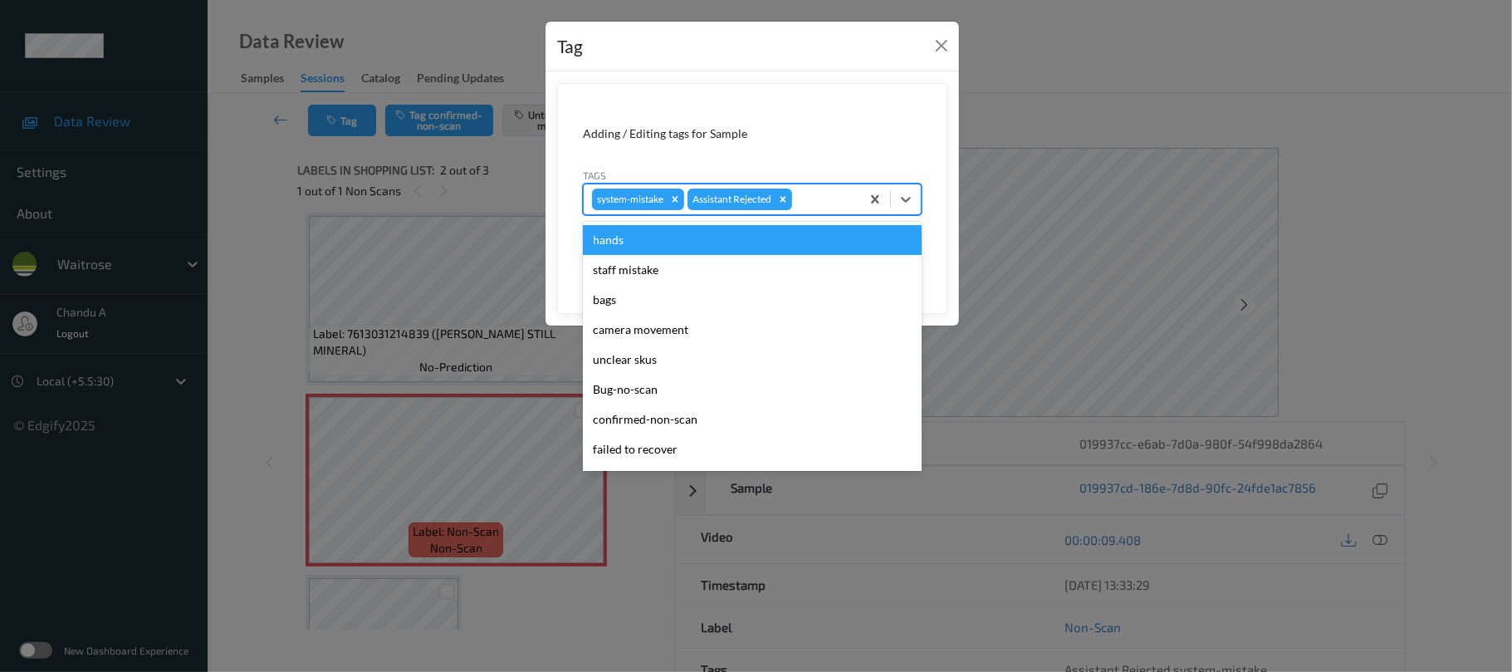
click at [812, 200] on div at bounding box center [824, 199] width 56 height 20
type input "un"
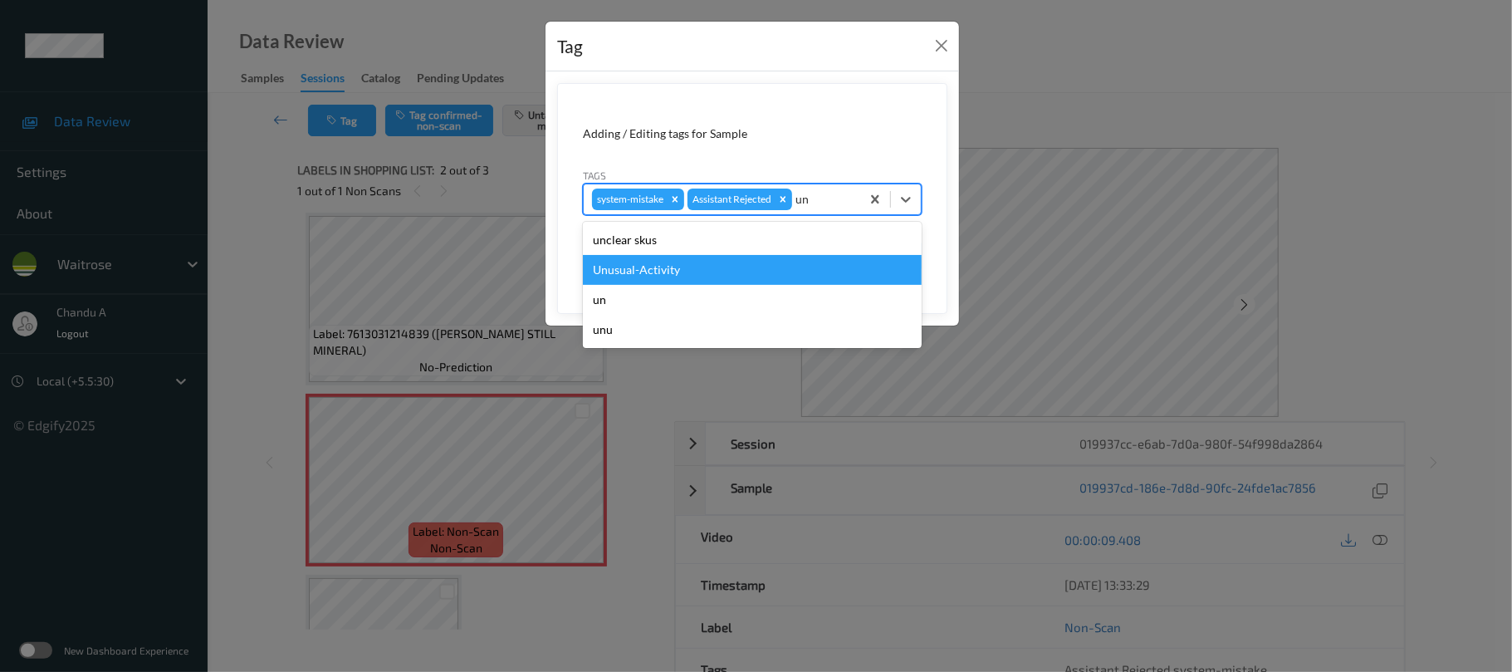
click at [639, 272] on div "Unusual-Activity" at bounding box center [752, 270] width 339 height 30
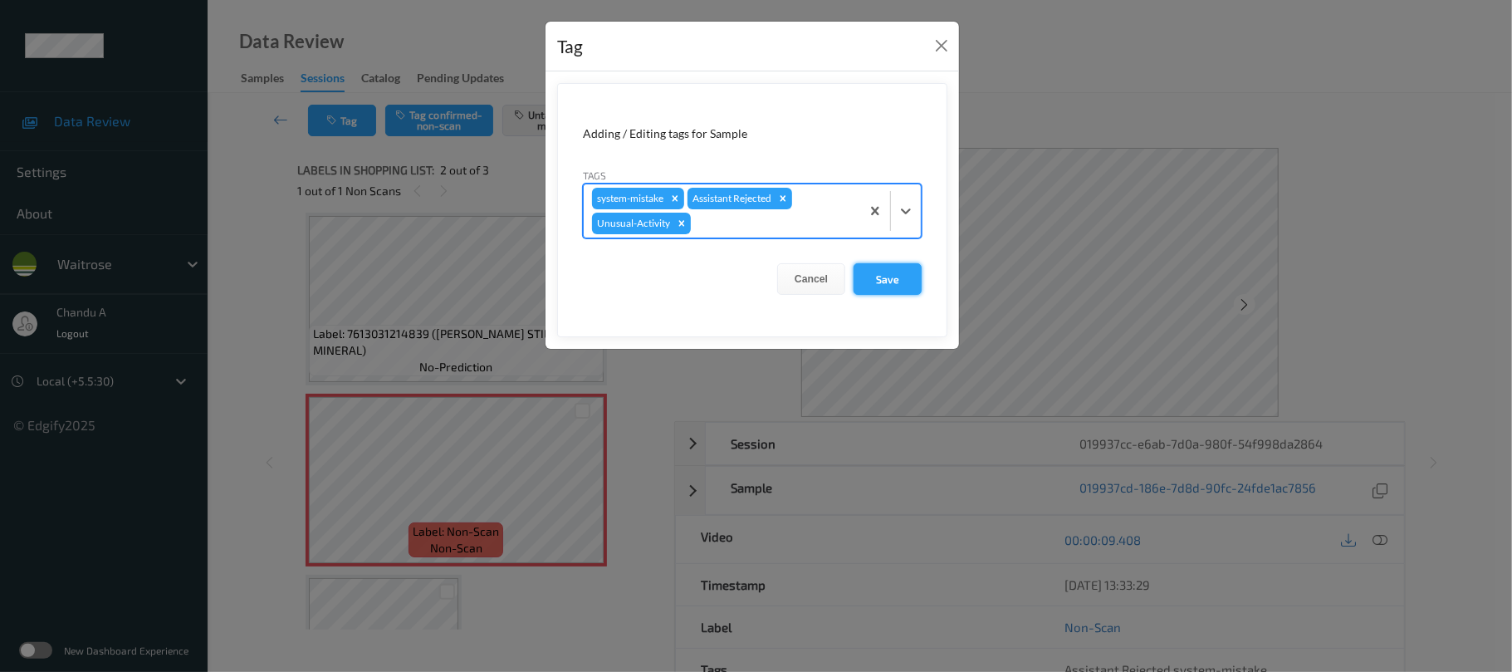
click at [884, 283] on button "Save" at bounding box center [888, 279] width 68 height 32
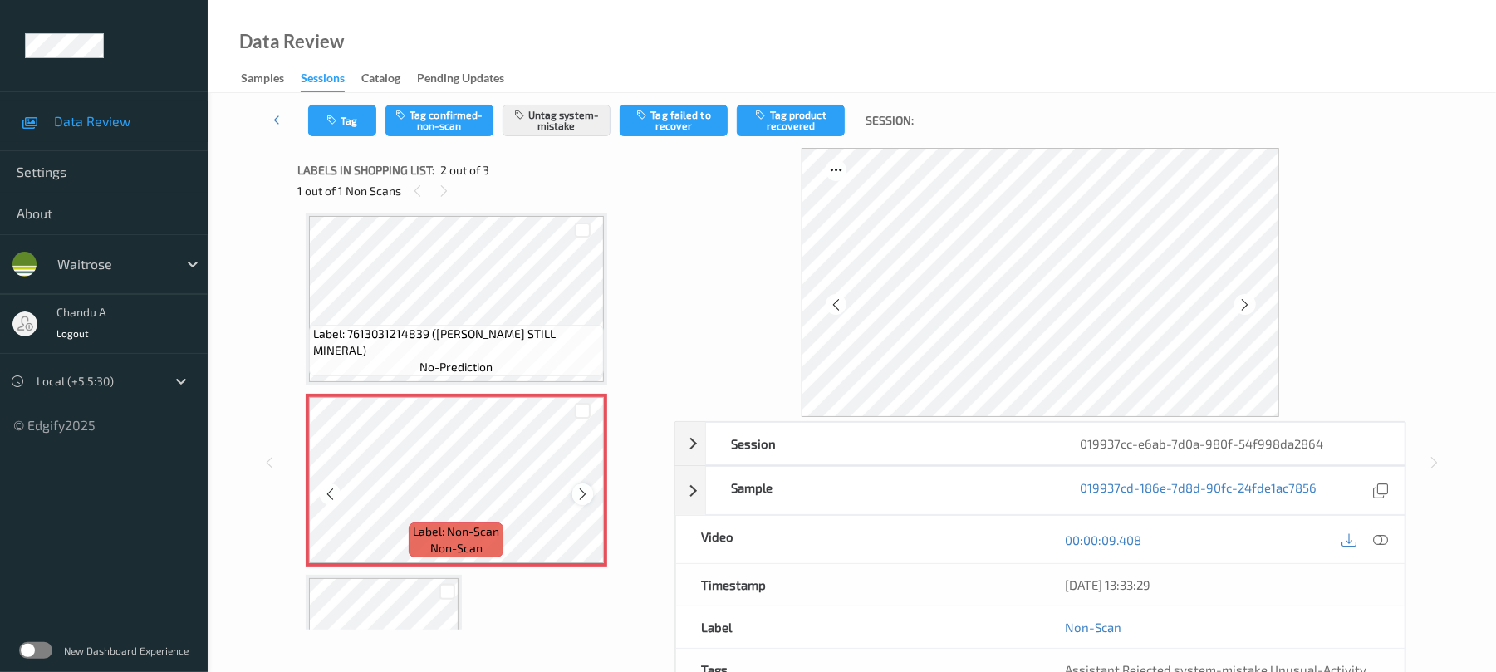
click at [581, 493] on icon at bounding box center [583, 494] width 14 height 15
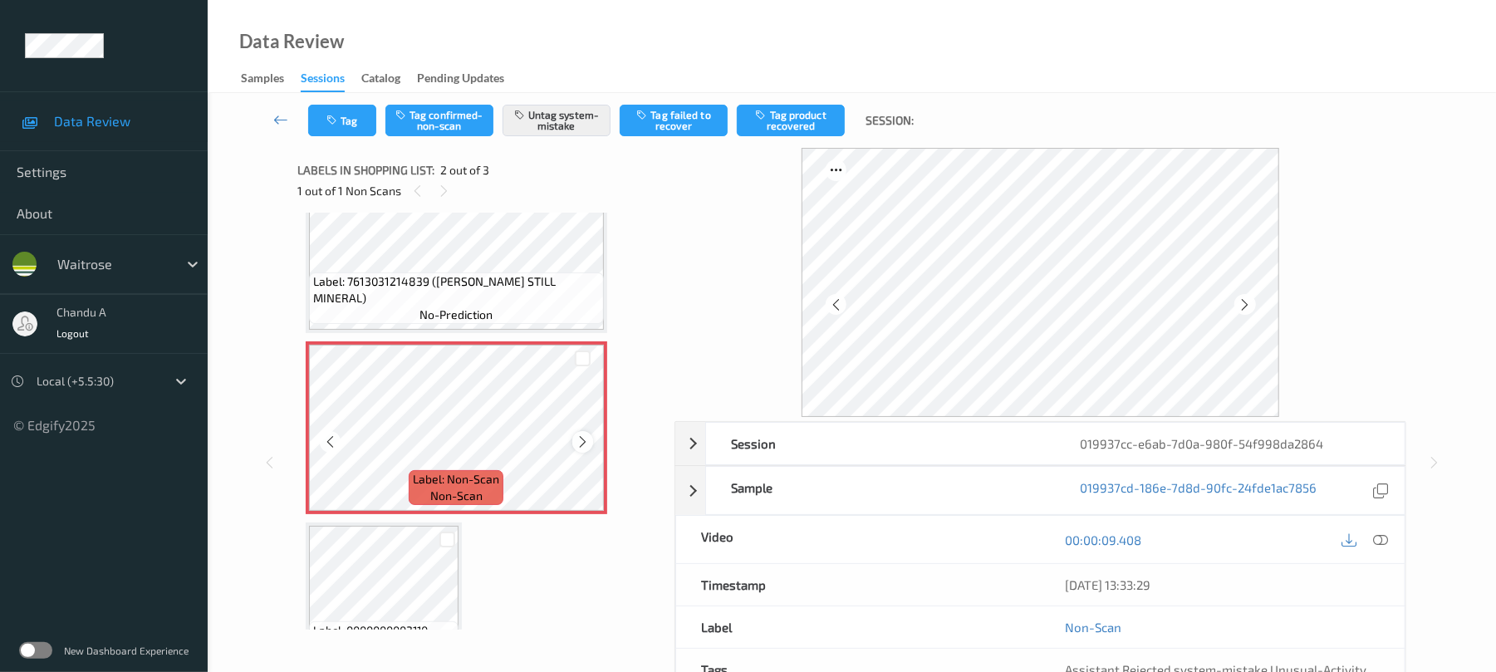
scroll to position [120, 0]
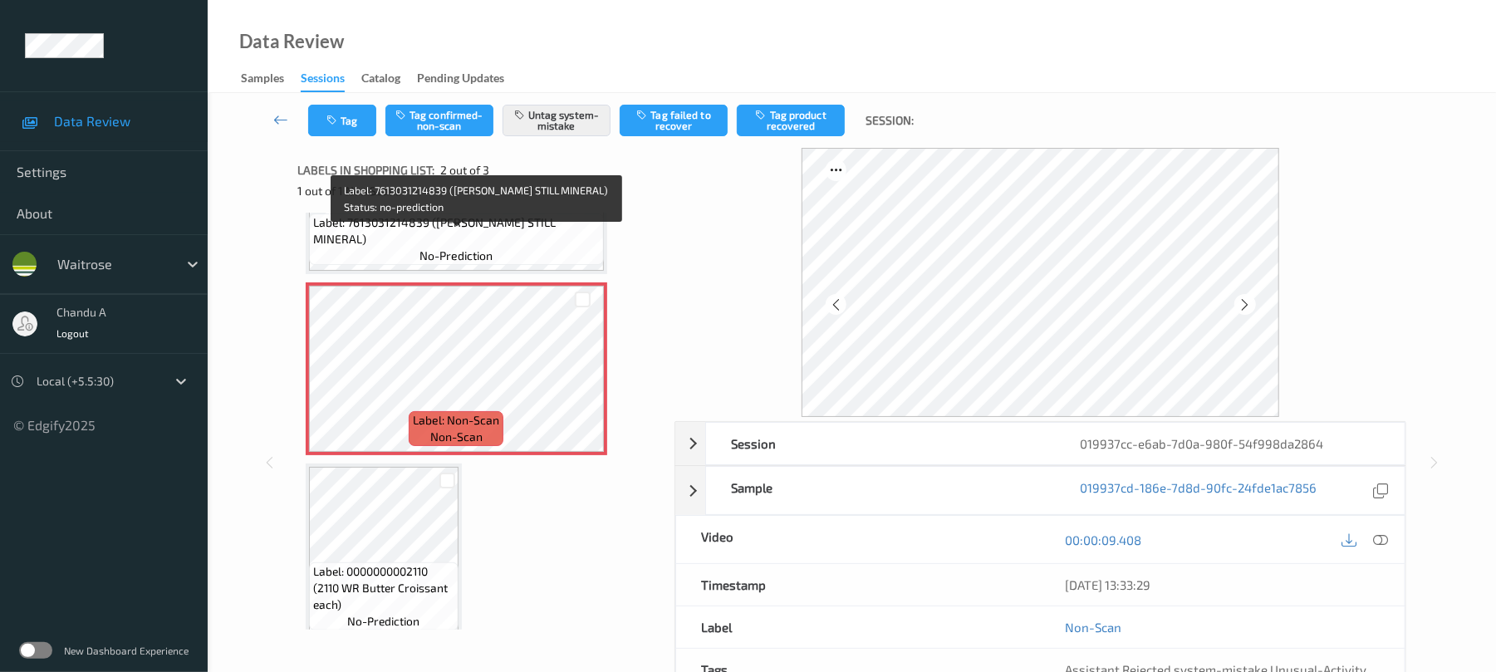
click at [493, 243] on span "Label: 7613031214839 (BUXTON STILL MINERAL)" at bounding box center [456, 230] width 287 height 33
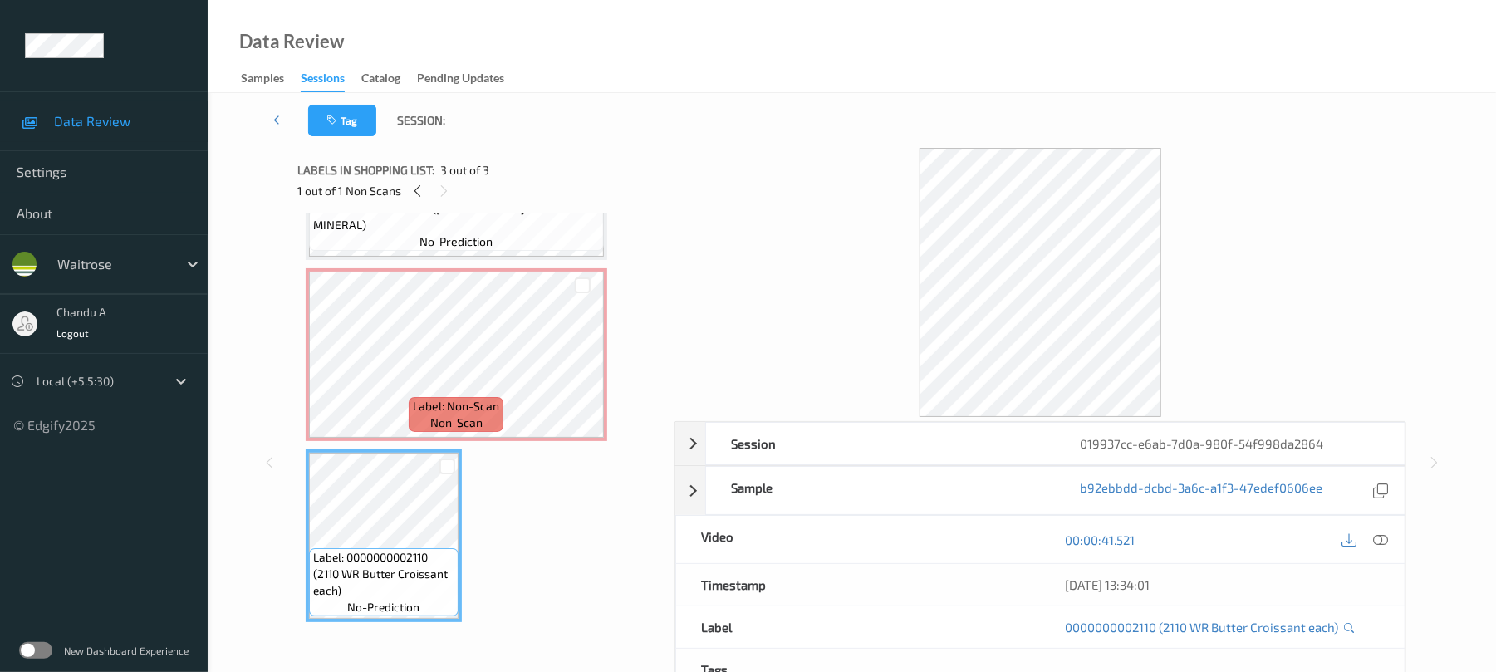
scroll to position [23, 0]
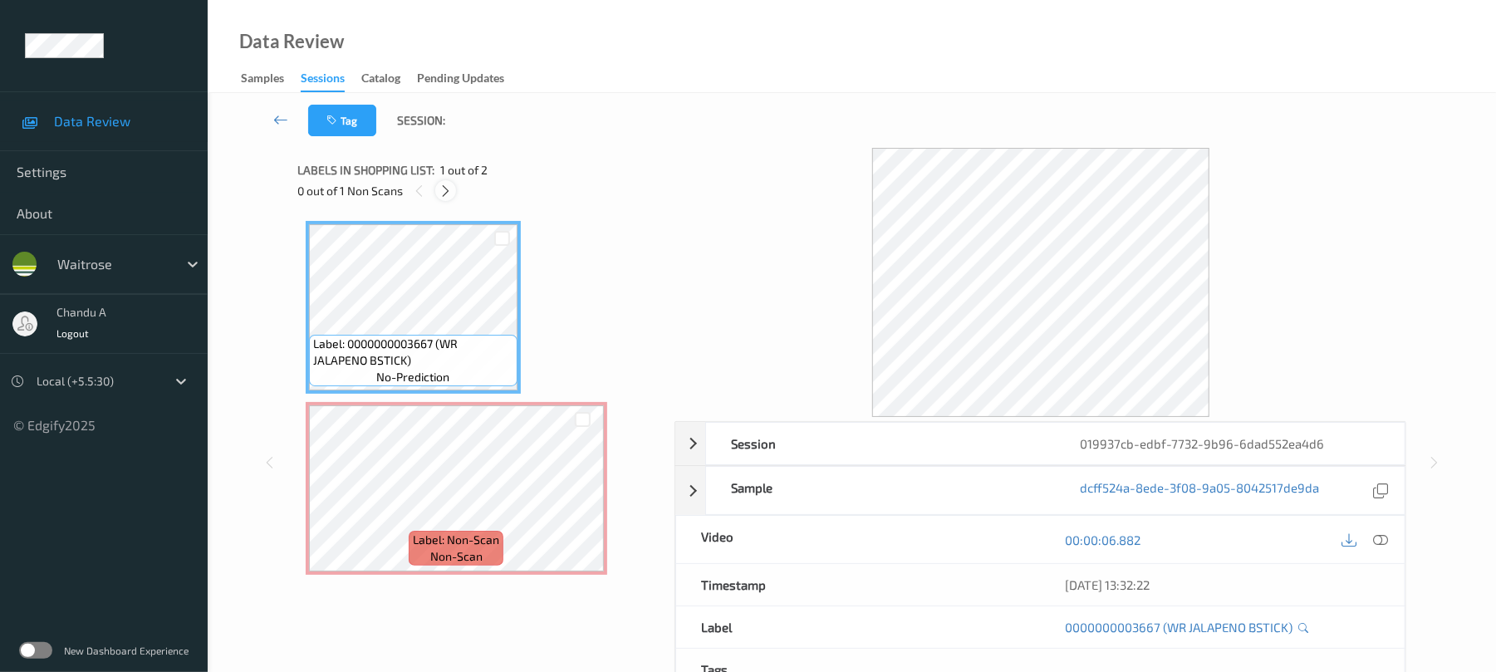
click at [449, 194] on icon at bounding box center [445, 191] width 14 height 15
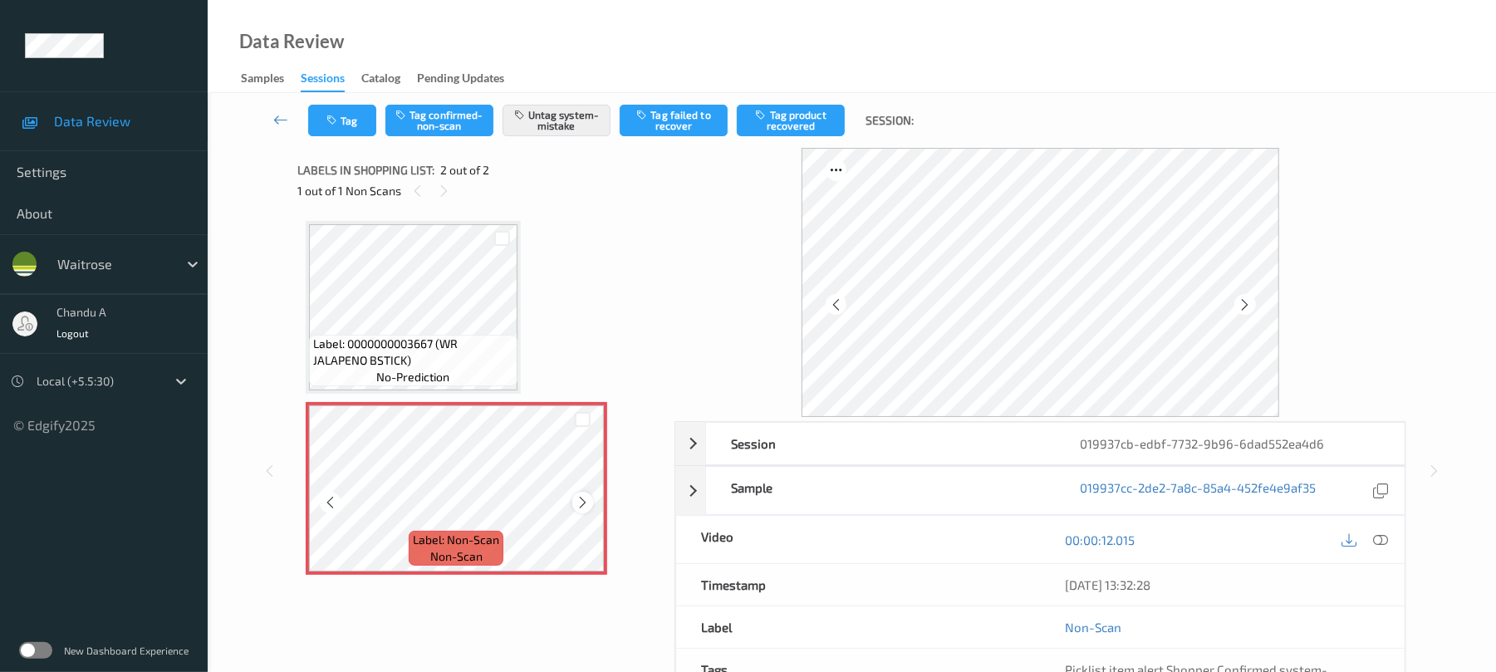
click at [585, 499] on icon at bounding box center [583, 502] width 14 height 15
click at [585, 507] on icon at bounding box center [583, 502] width 14 height 15
click at [344, 120] on button "Tag" at bounding box center [342, 121] width 68 height 32
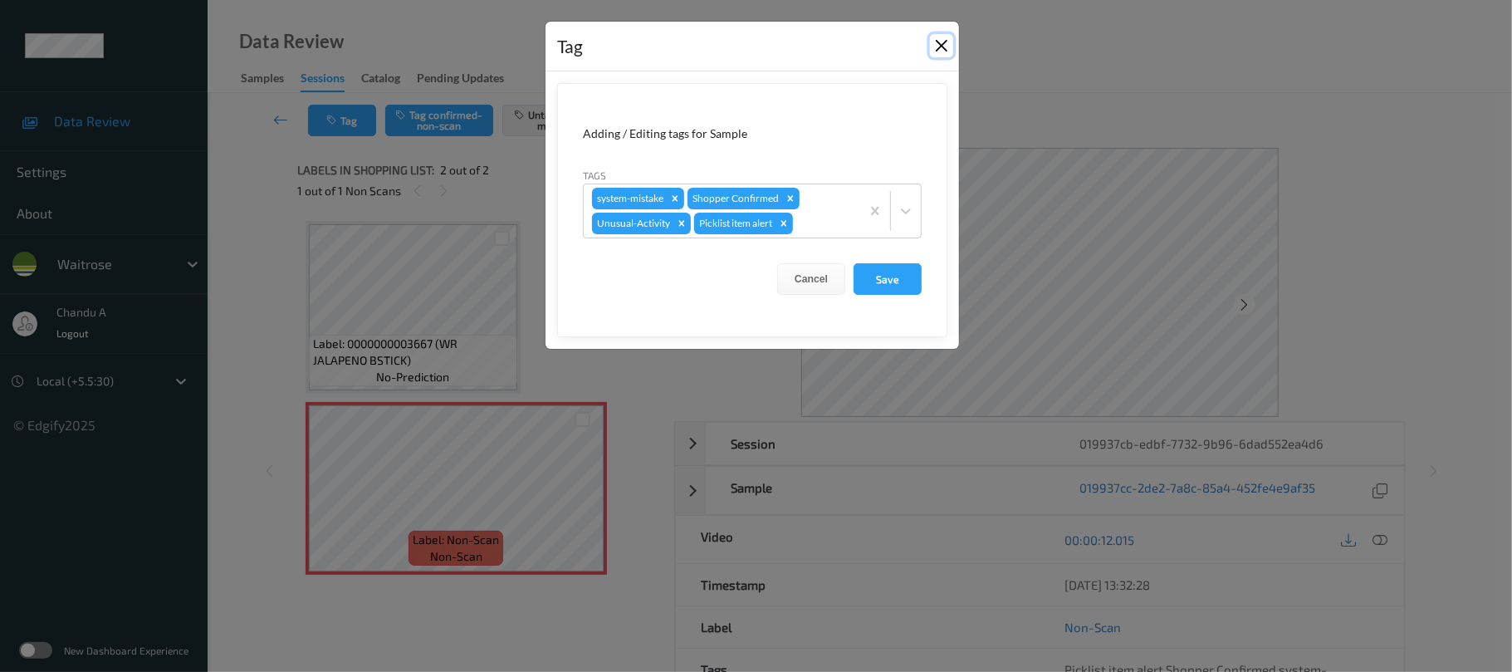
click at [944, 45] on button "Close" at bounding box center [941, 45] width 23 height 23
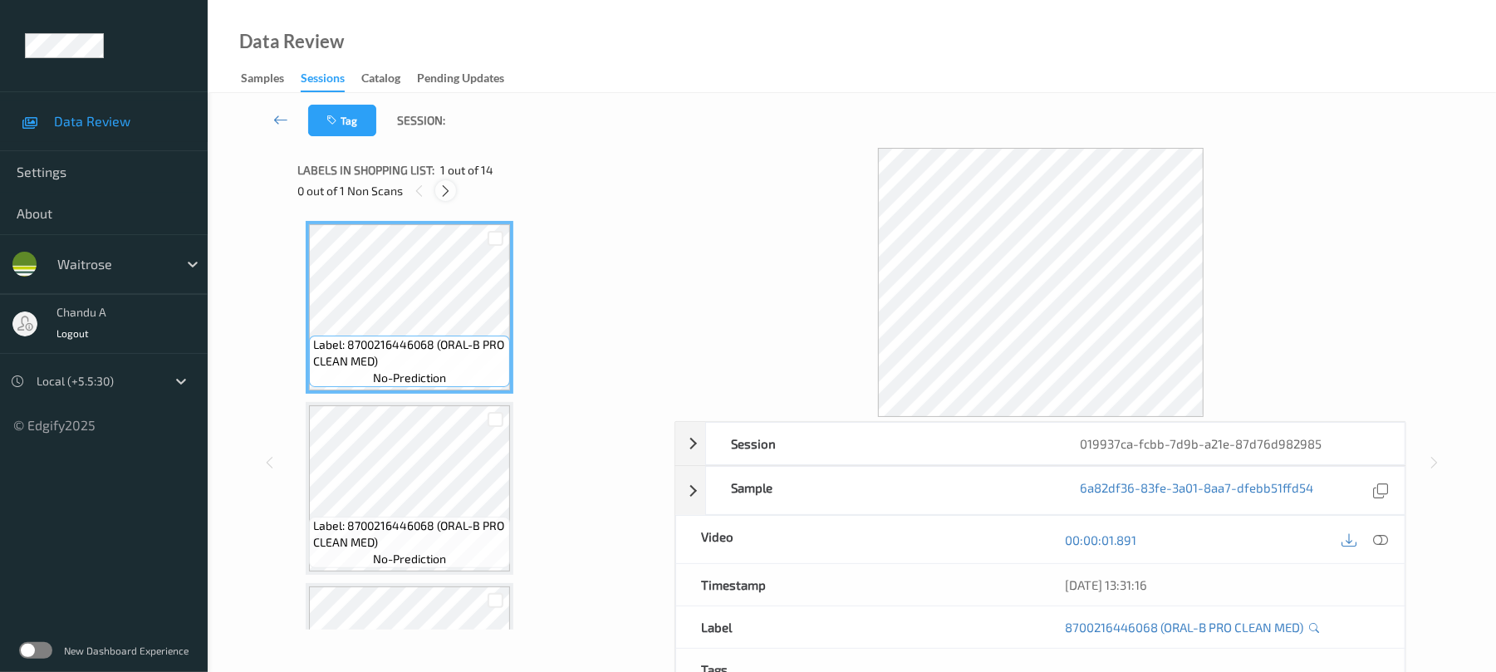
click at [449, 194] on icon at bounding box center [445, 191] width 14 height 15
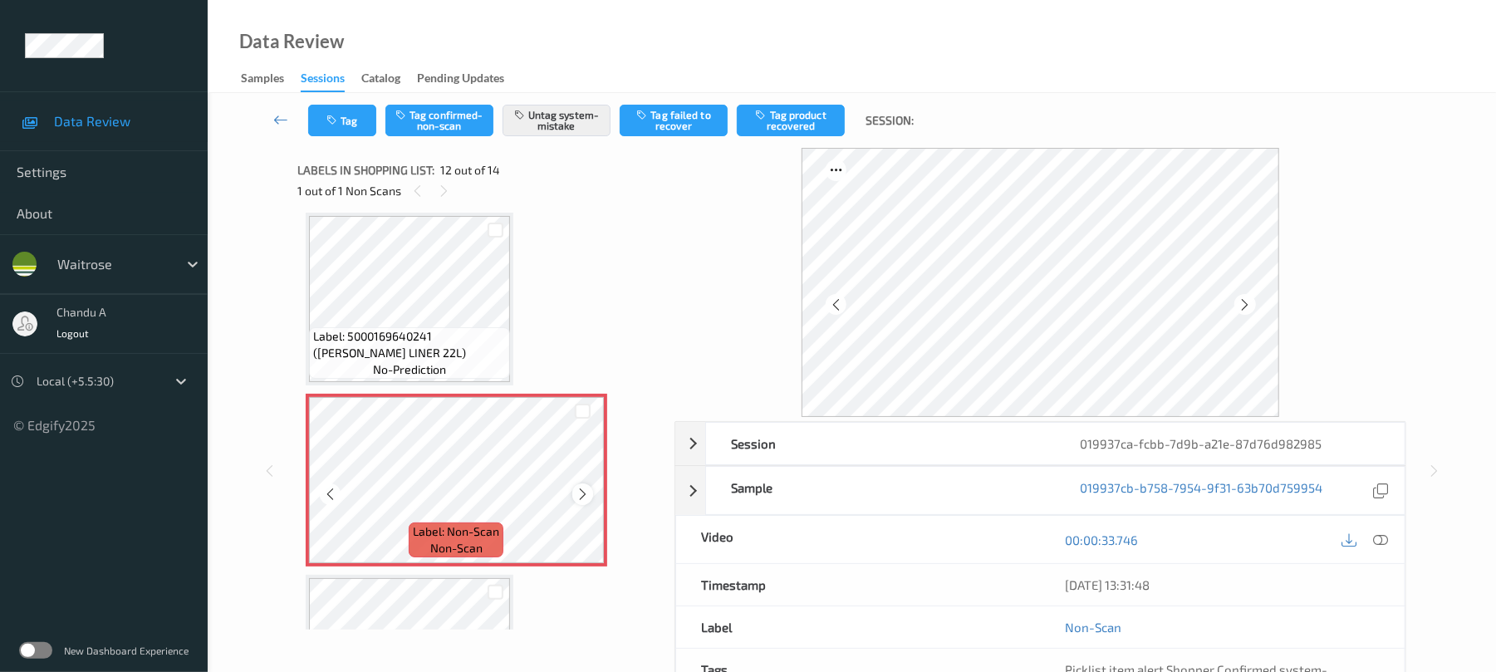
click at [590, 496] on div at bounding box center [582, 493] width 21 height 21
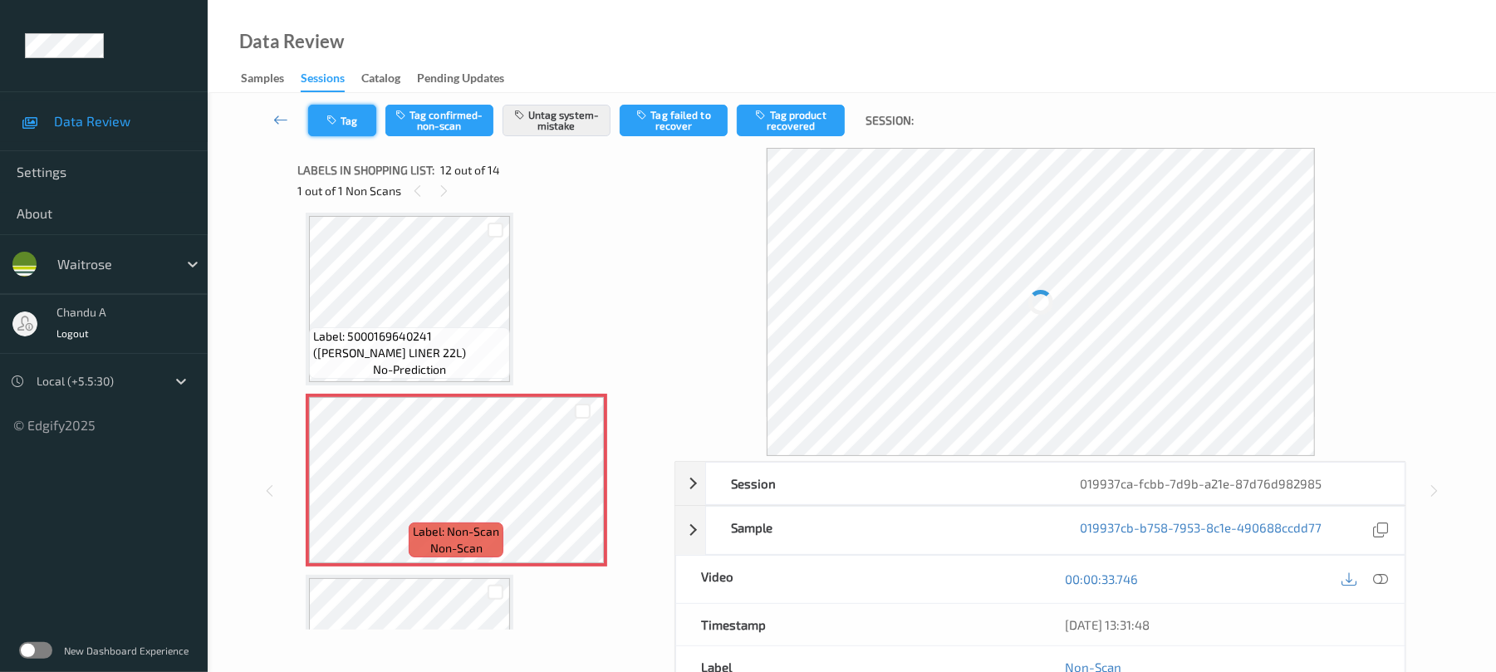
click at [360, 127] on button "Tag" at bounding box center [342, 121] width 68 height 32
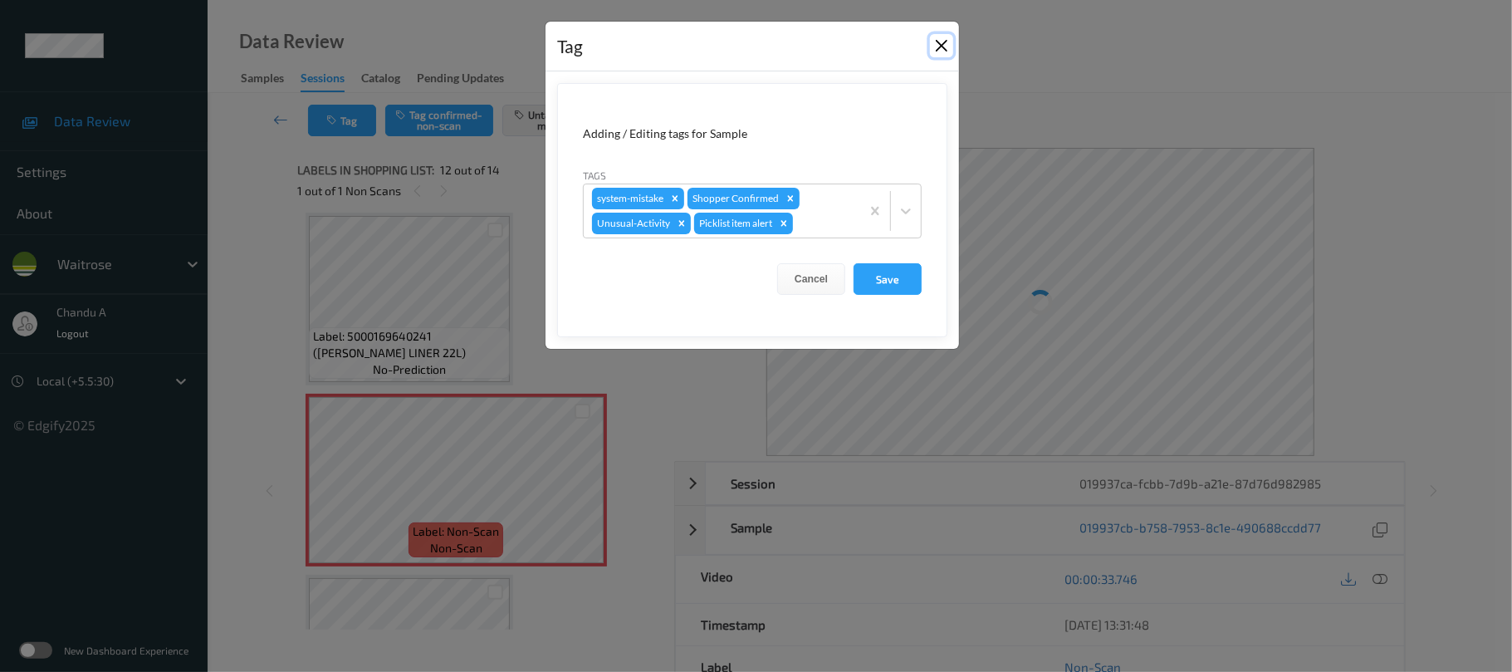
click at [942, 50] on button "Close" at bounding box center [941, 45] width 23 height 23
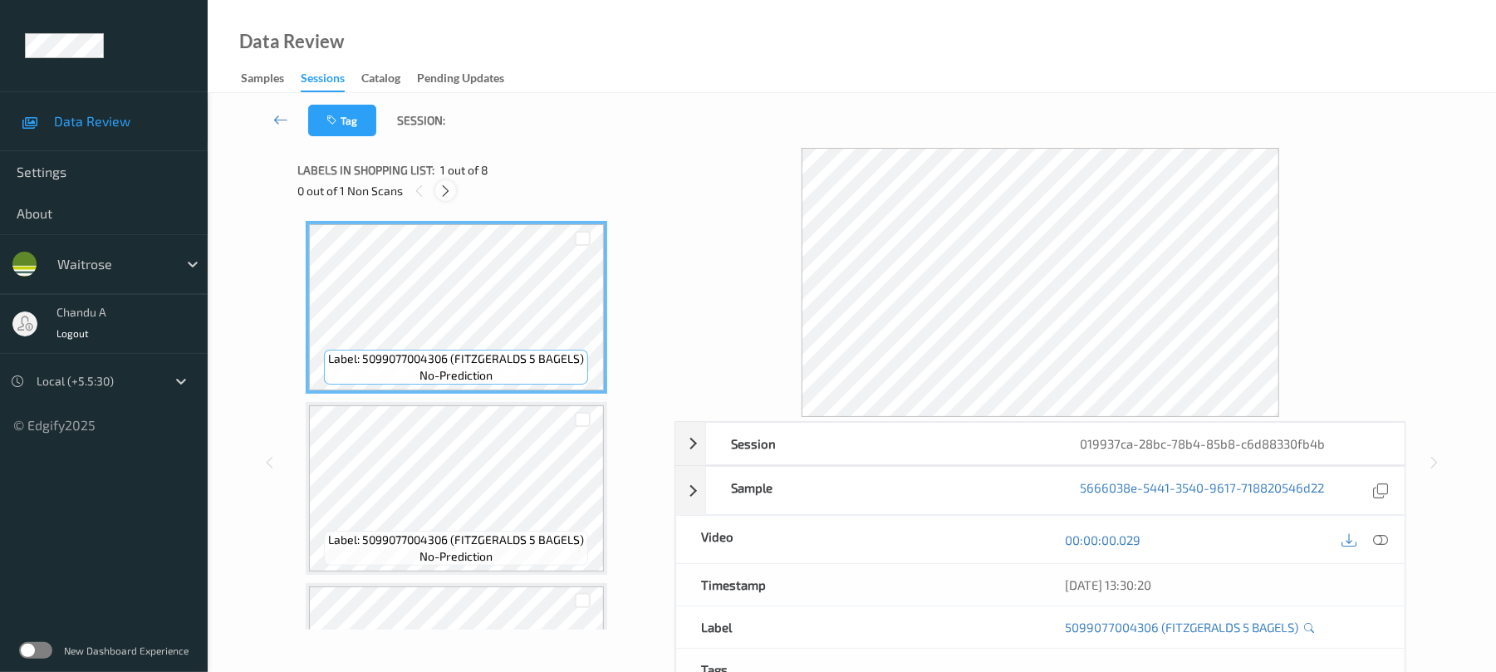
click at [446, 186] on icon at bounding box center [445, 191] width 14 height 15
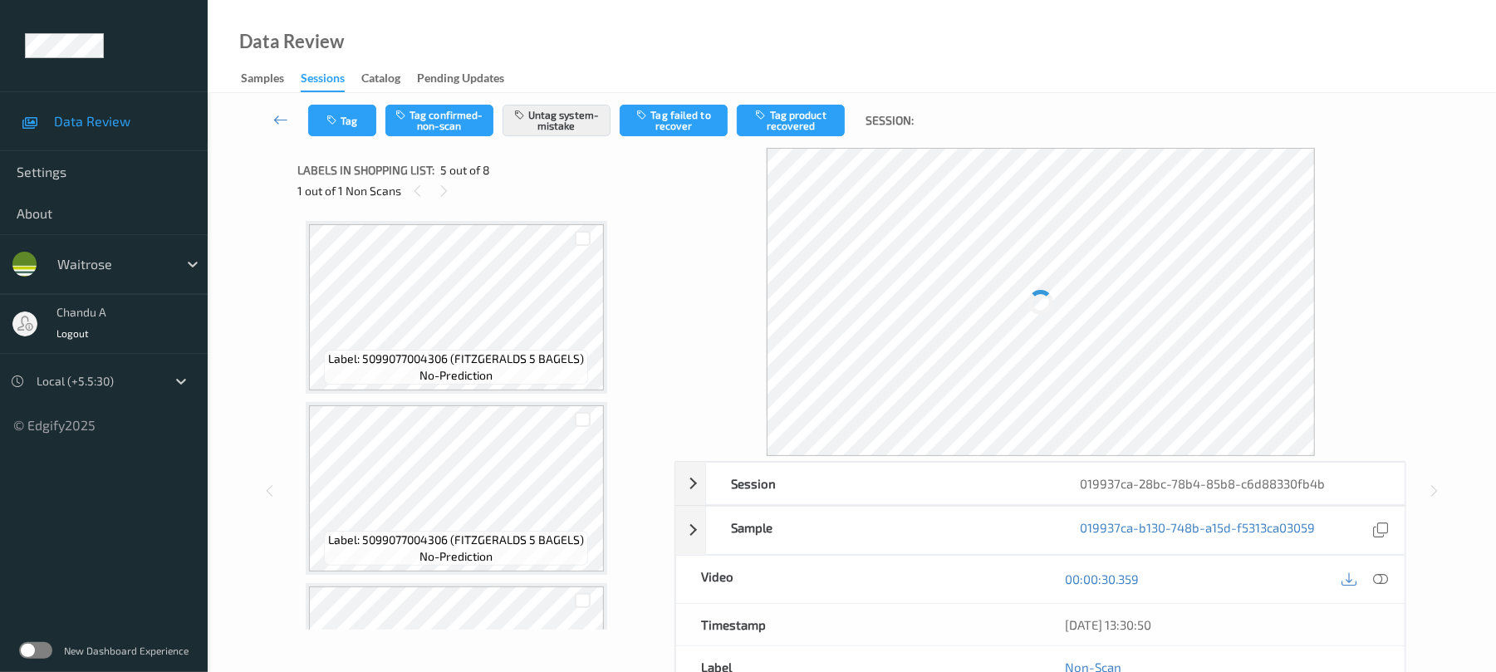
scroll to position [551, 0]
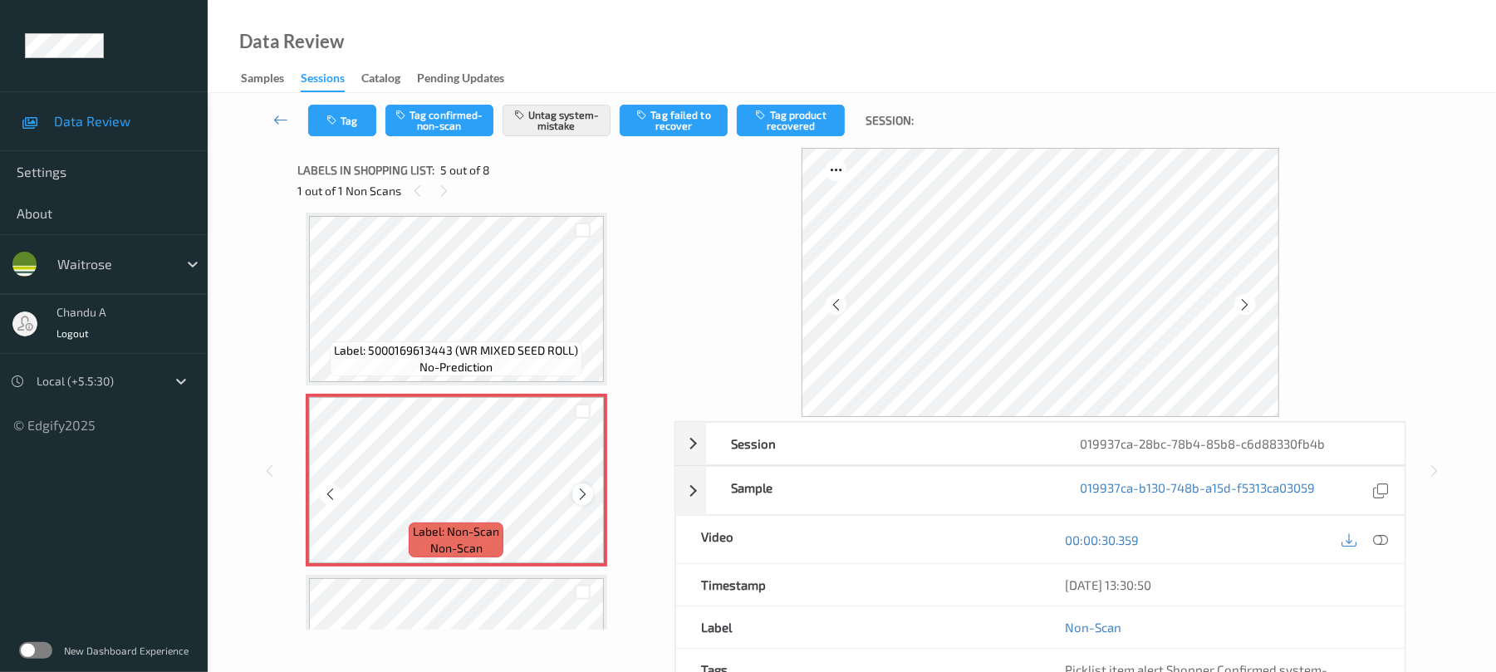
click at [582, 493] on icon at bounding box center [583, 494] width 14 height 15
click at [355, 130] on button "Tag" at bounding box center [342, 121] width 68 height 32
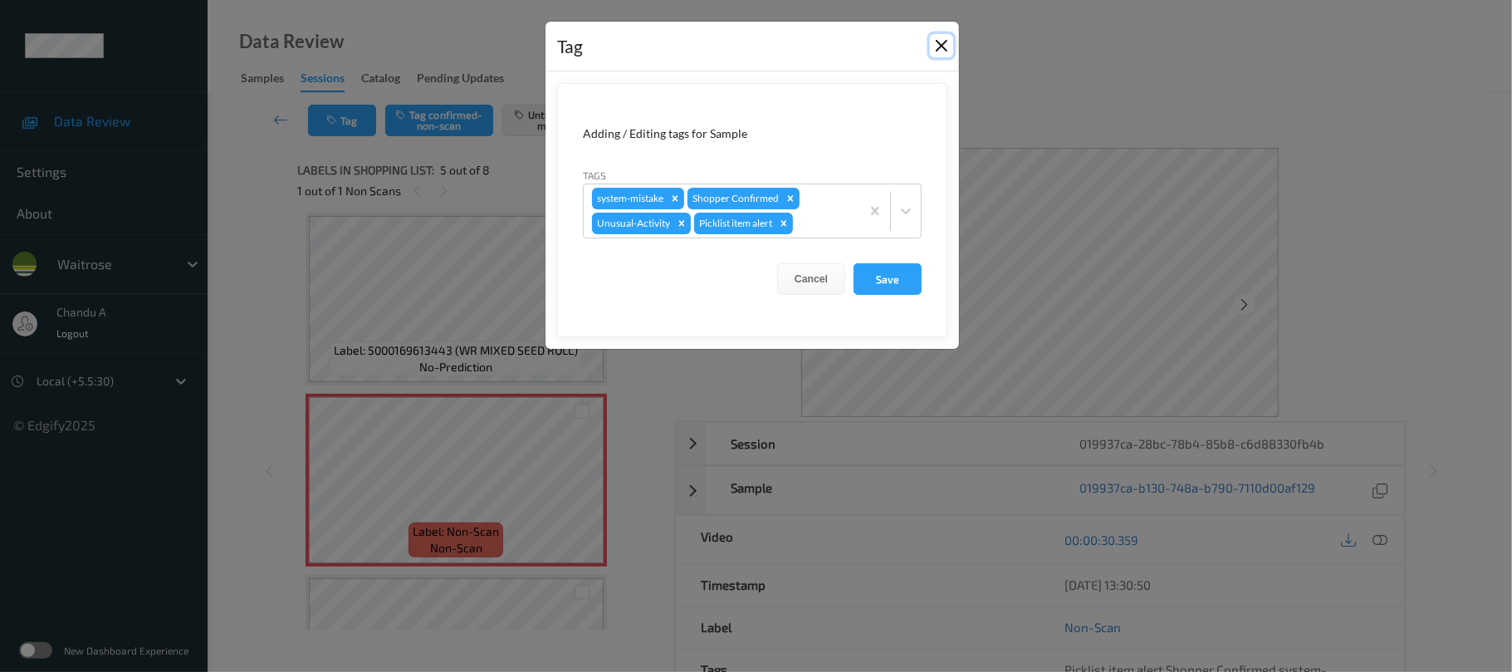
click at [942, 43] on button "Close" at bounding box center [941, 45] width 23 height 23
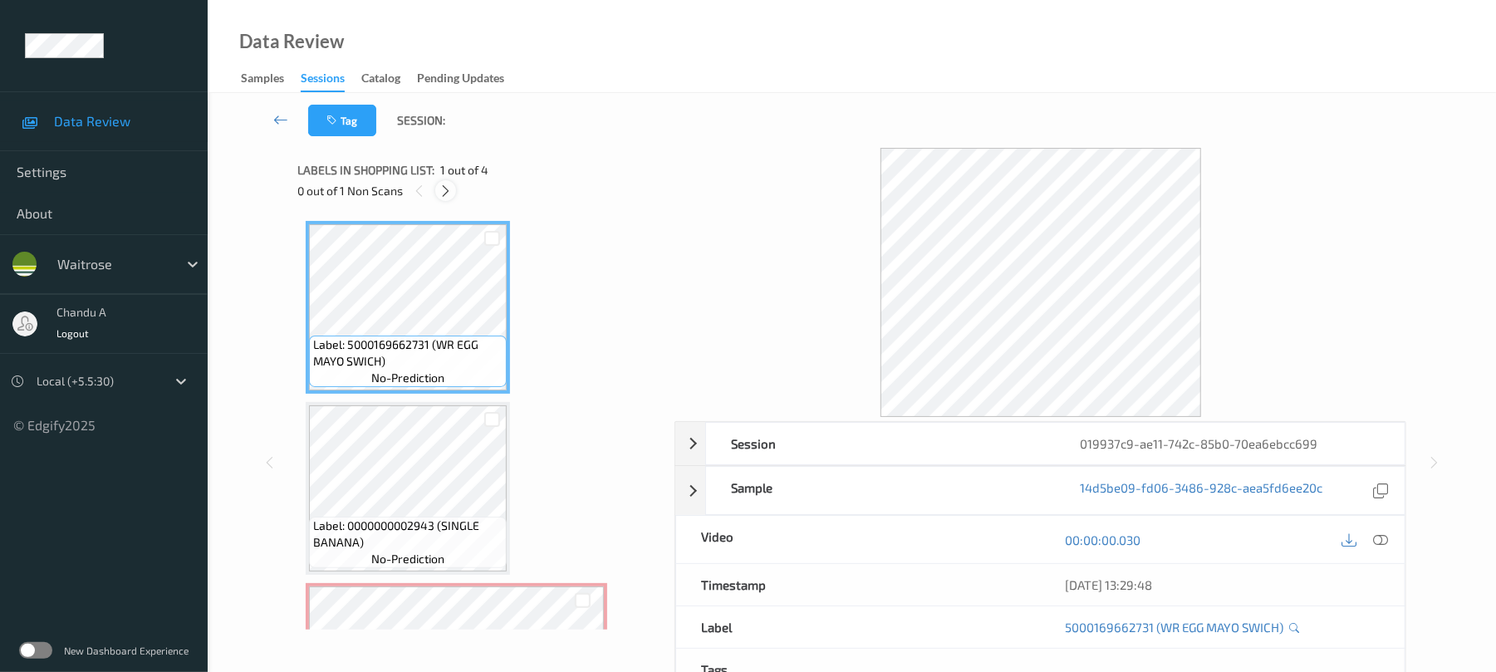
click at [443, 188] on icon at bounding box center [445, 191] width 14 height 15
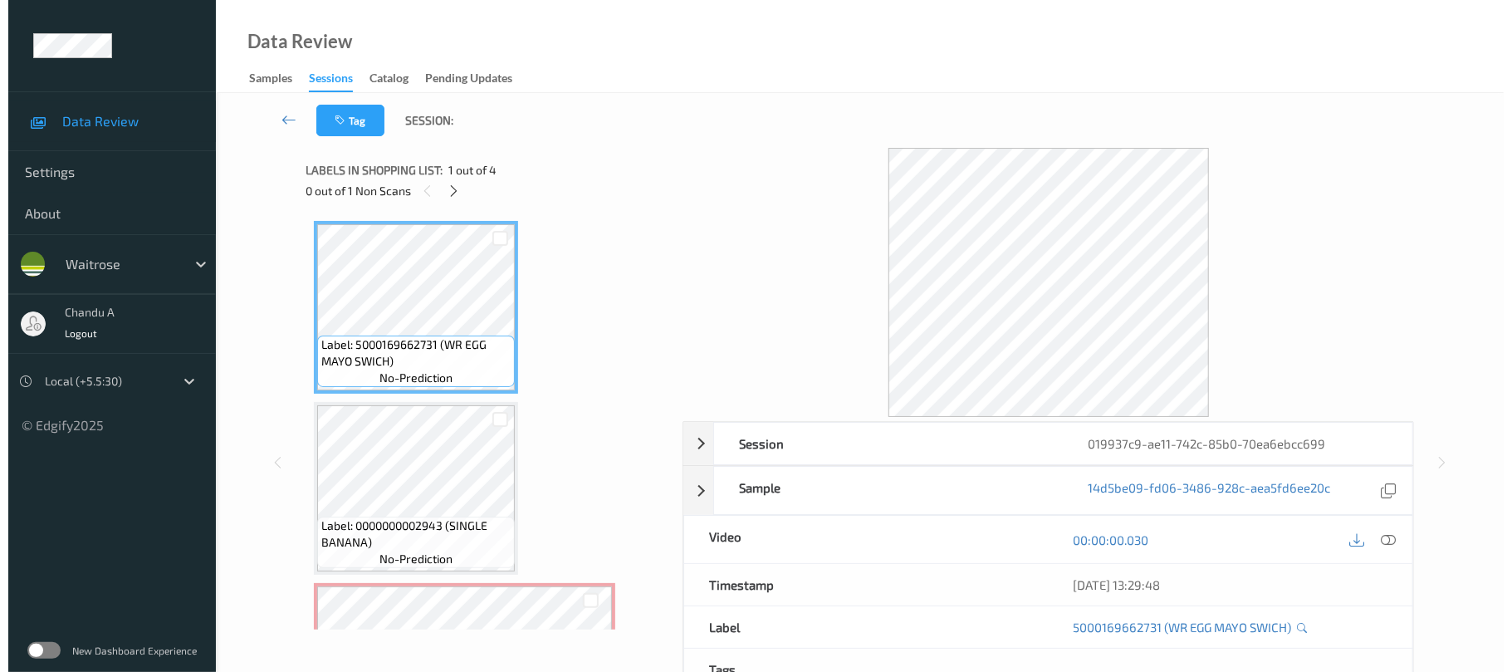
scroll to position [189, 0]
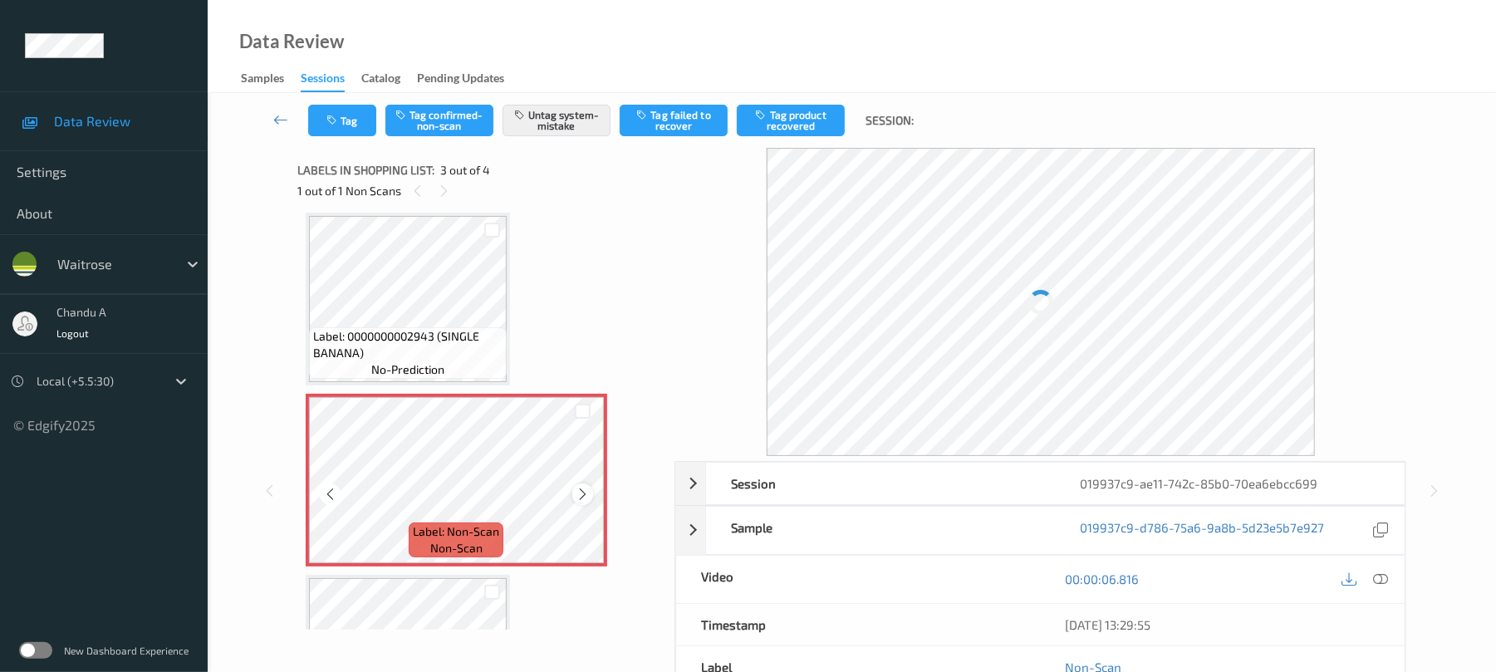
click at [585, 493] on icon at bounding box center [583, 494] width 14 height 15
click at [343, 113] on button "Tag" at bounding box center [342, 121] width 68 height 32
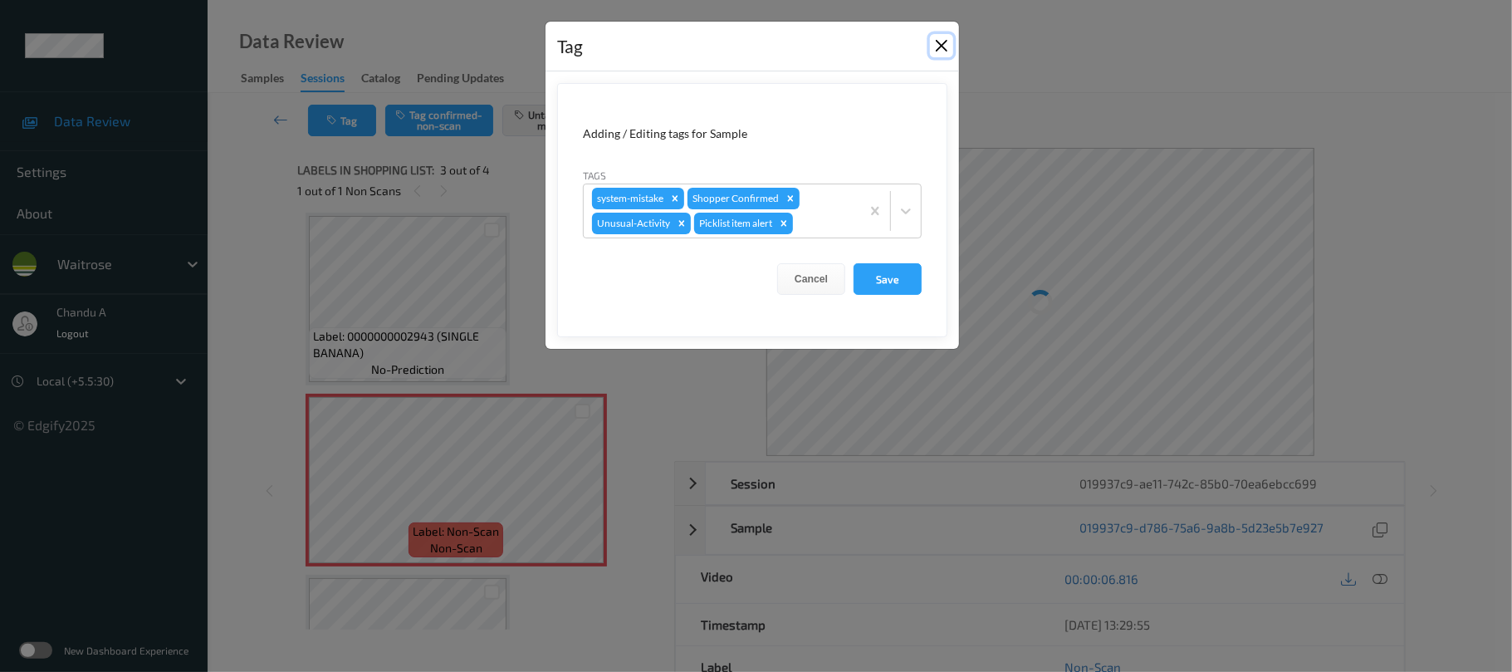
click at [938, 47] on button "Close" at bounding box center [941, 45] width 23 height 23
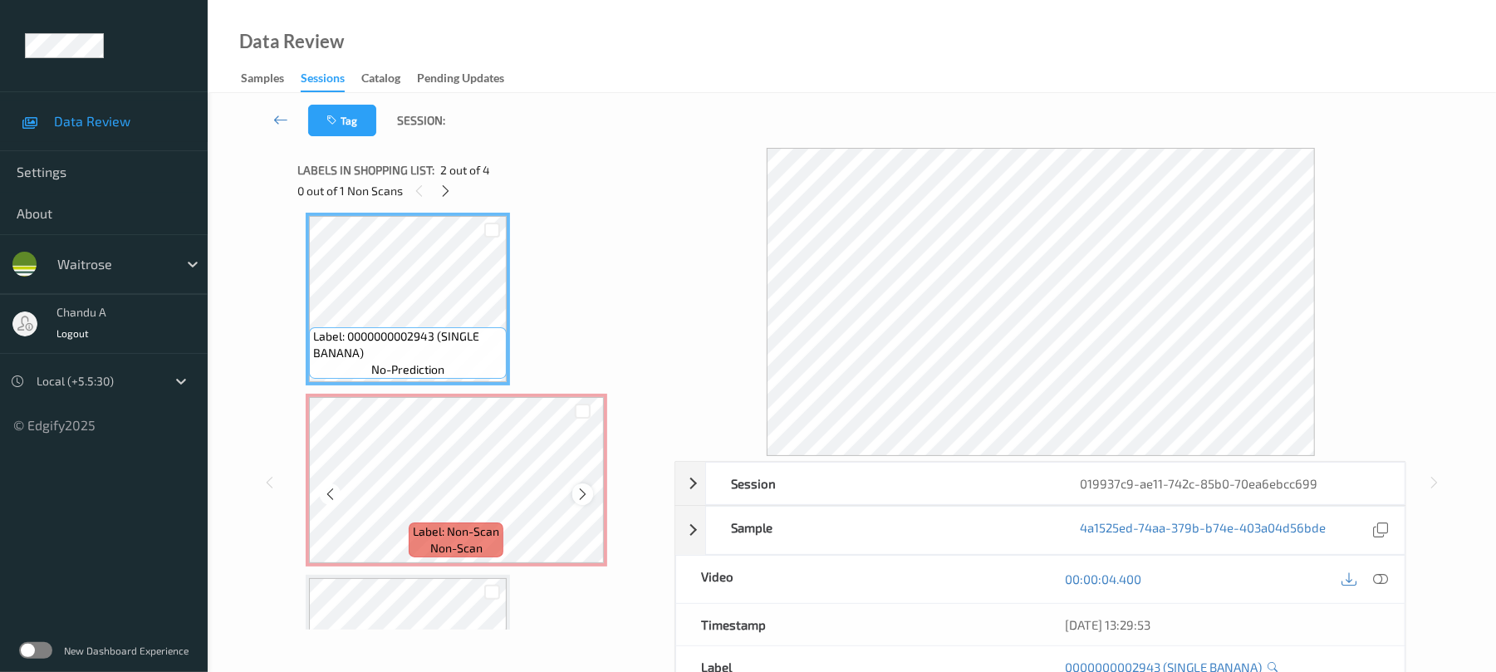
click at [580, 490] on icon at bounding box center [583, 494] width 14 height 15
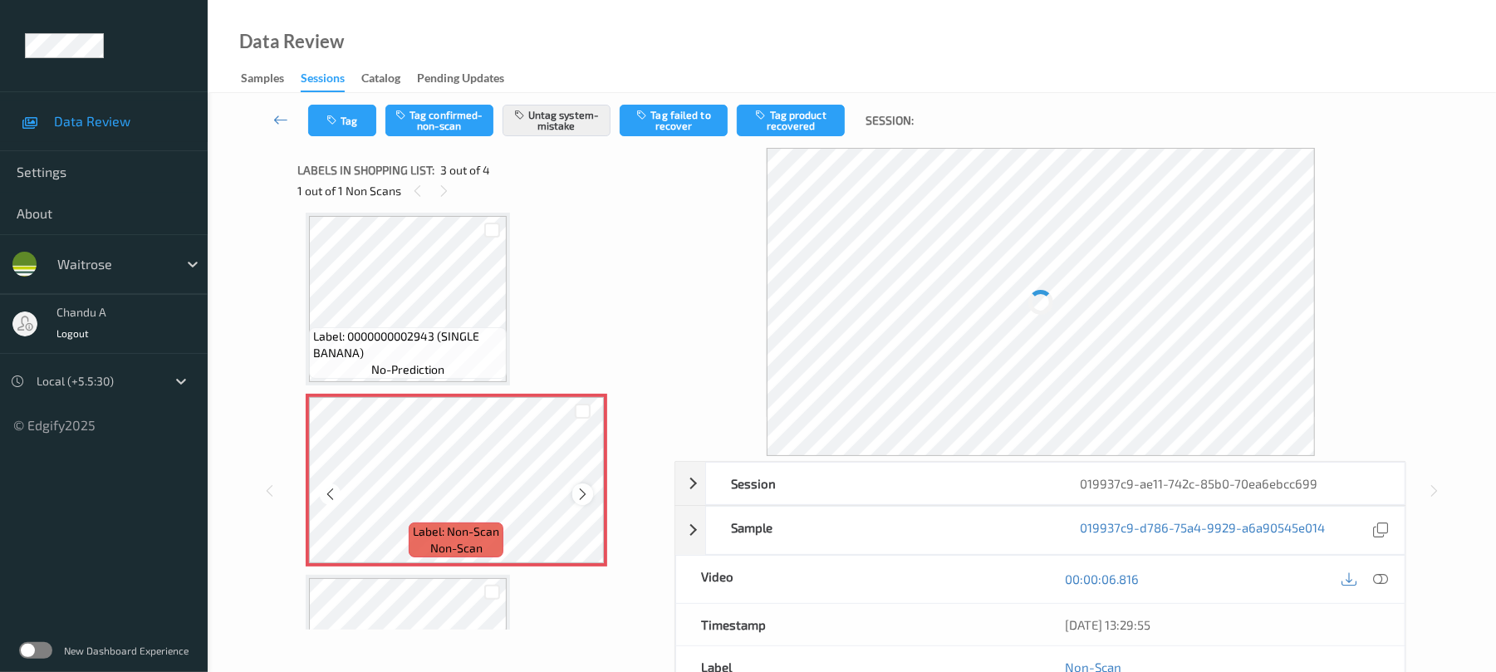
click at [583, 489] on icon at bounding box center [583, 494] width 14 height 15
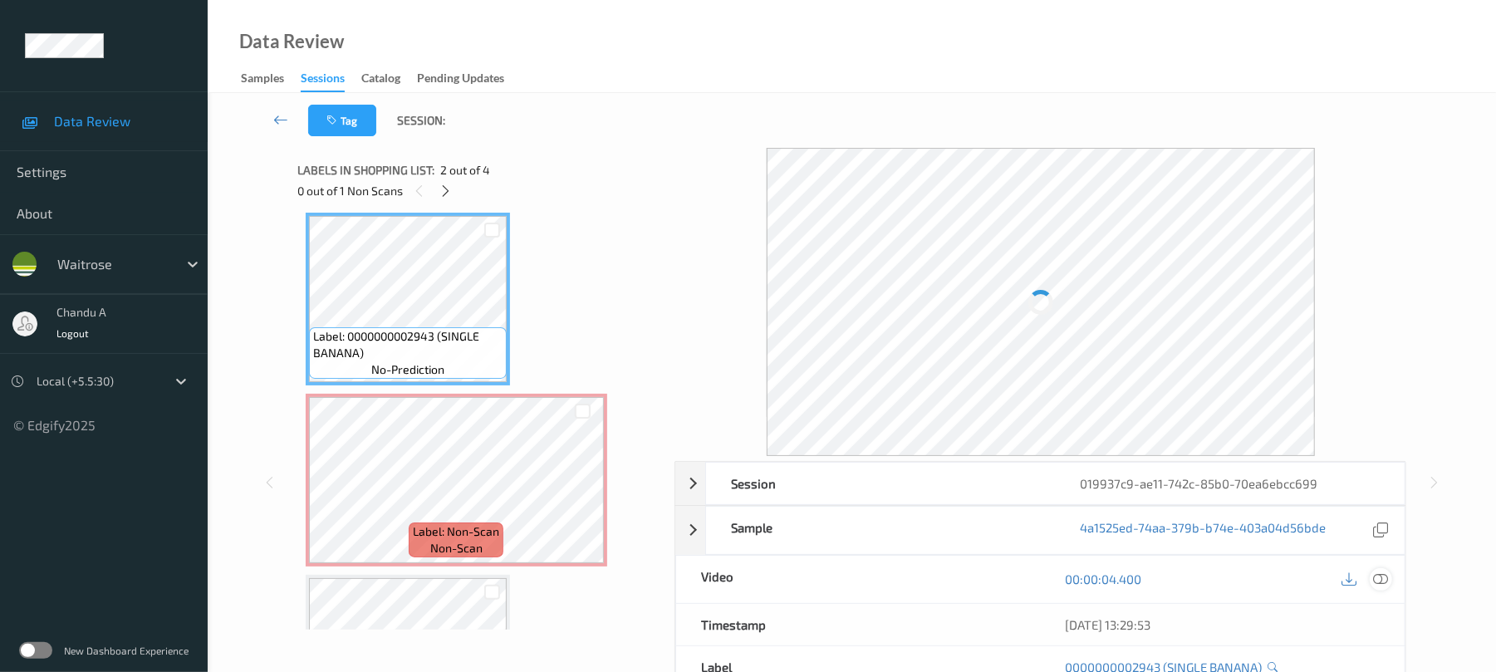
click at [1379, 578] on icon at bounding box center [1381, 578] width 15 height 15
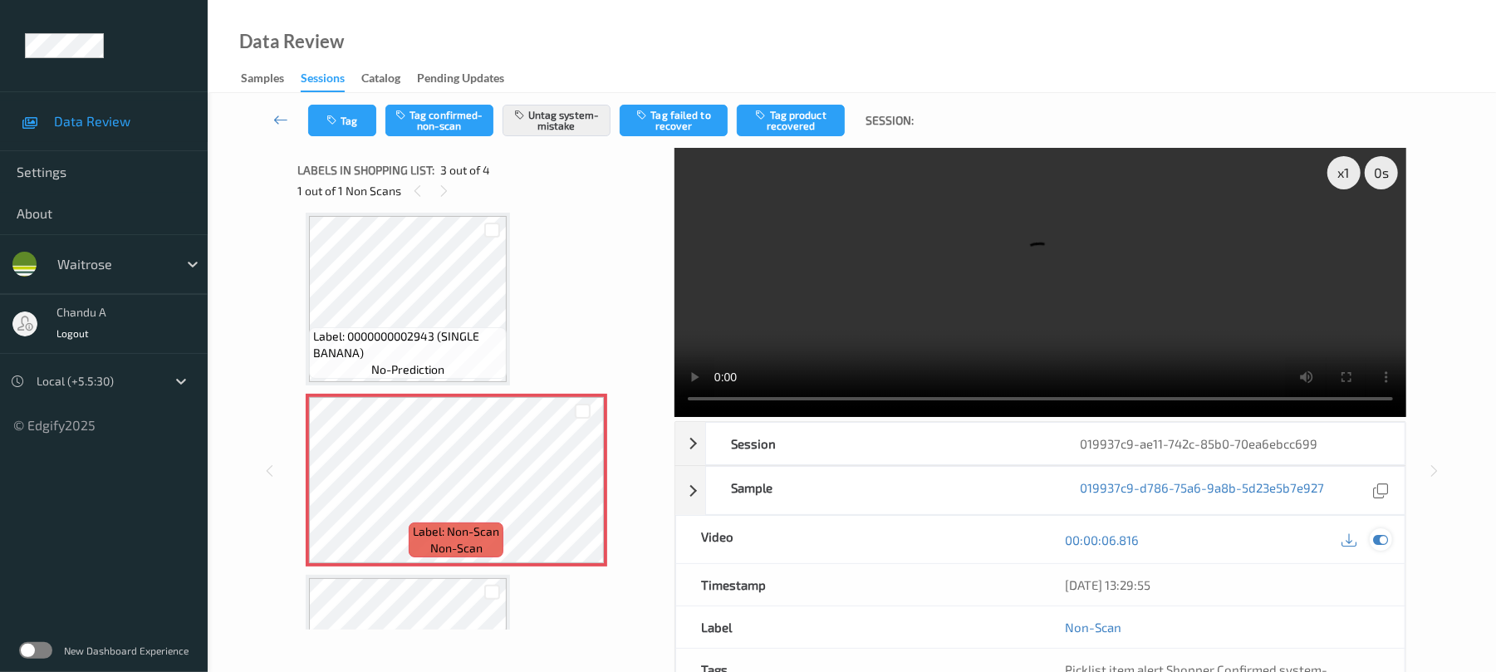
click at [1374, 532] on icon at bounding box center [1381, 539] width 15 height 15
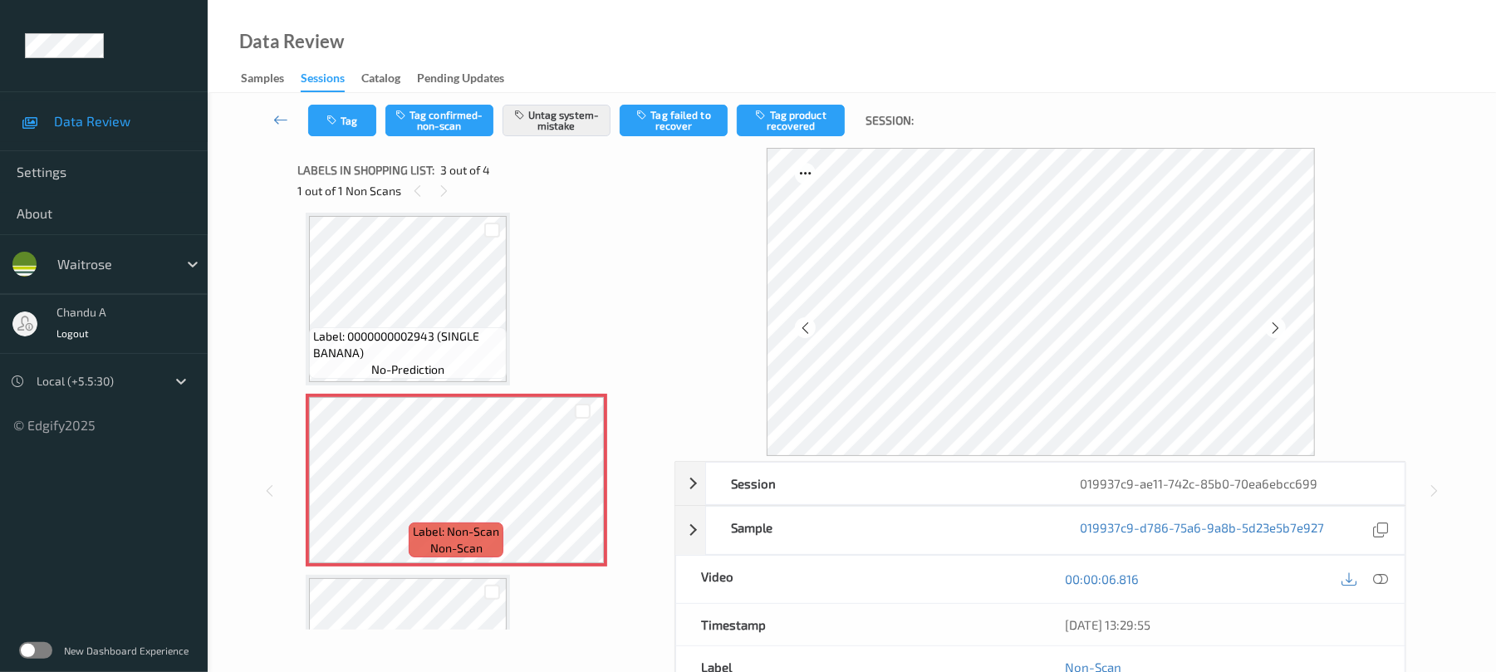
drag, startPoint x: 1383, startPoint y: 579, endPoint x: 1266, endPoint y: 427, distance: 191.4
click at [1385, 579] on icon at bounding box center [1381, 578] width 15 height 15
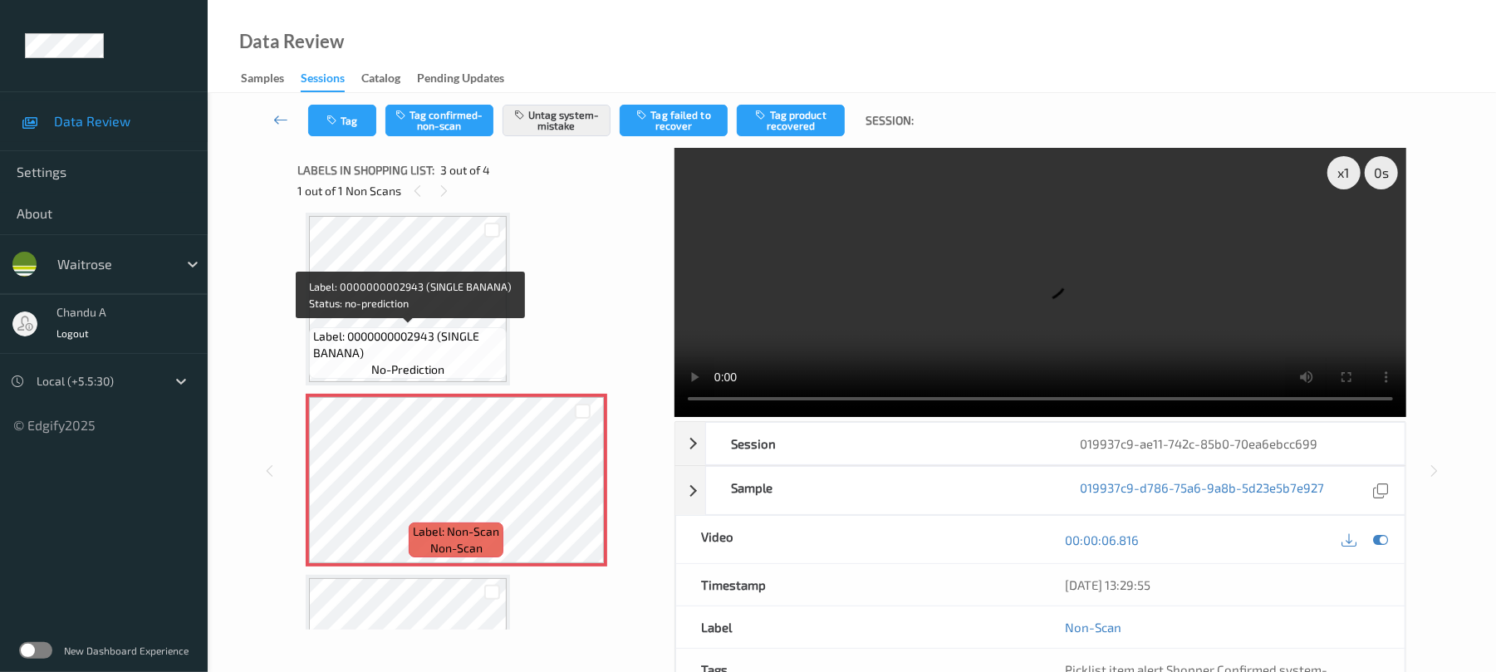
click at [473, 340] on span "Label: 0000000002943 (SINGLE BANANA)" at bounding box center [407, 344] width 189 height 33
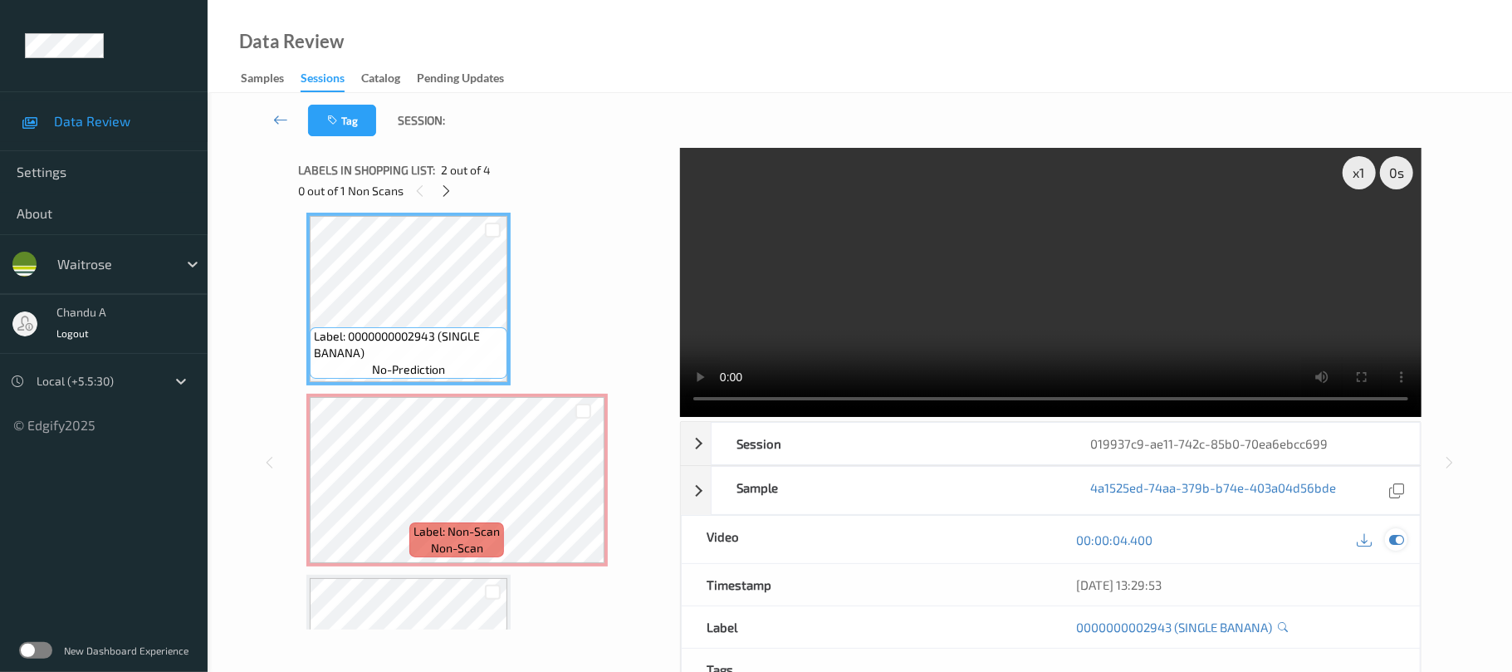
click at [1385, 528] on div at bounding box center [1396, 539] width 22 height 22
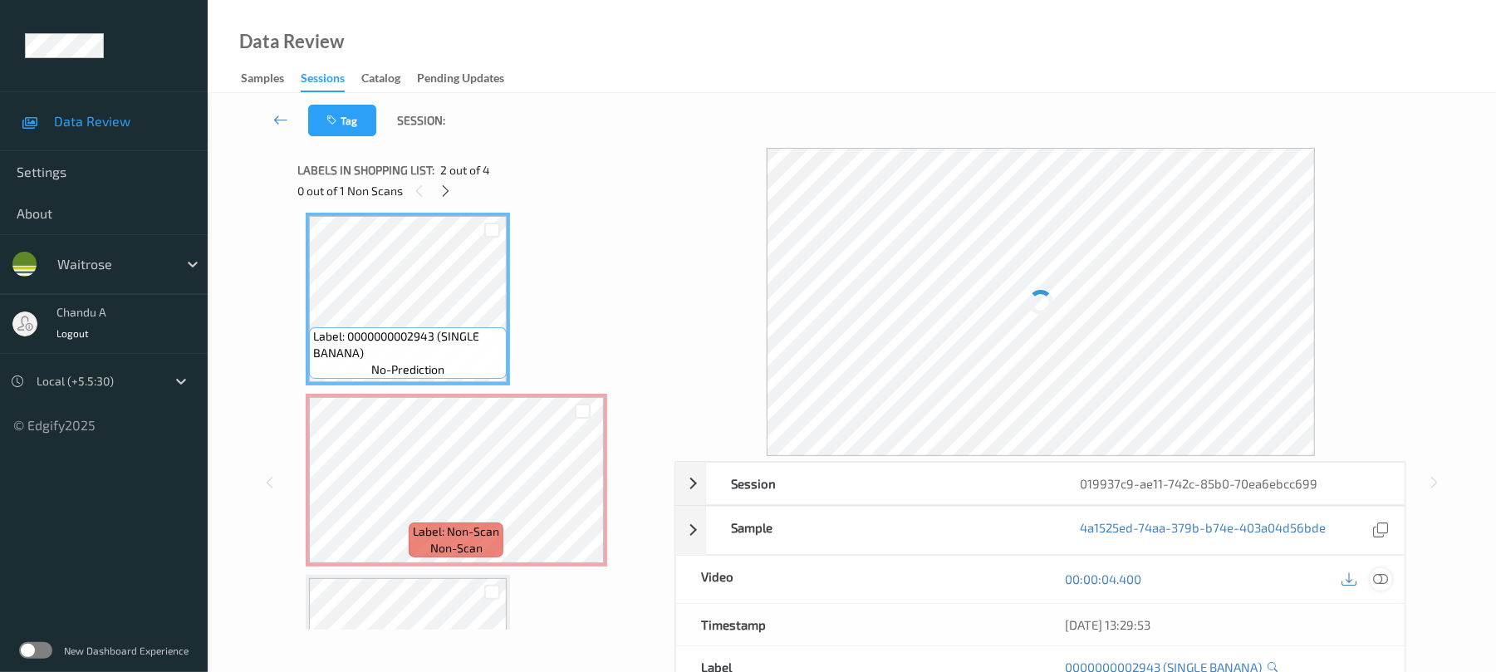
click at [1377, 572] on icon at bounding box center [1381, 578] width 15 height 15
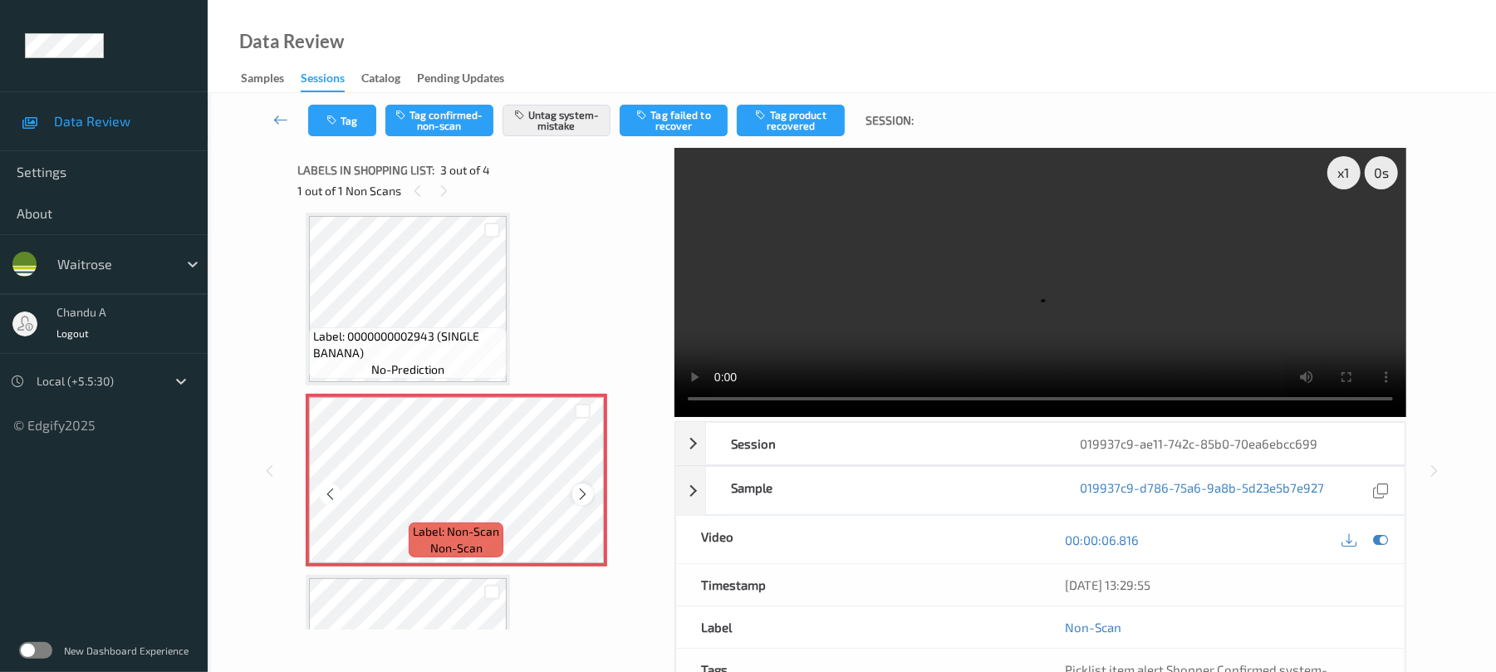
click at [582, 492] on icon at bounding box center [583, 494] width 14 height 15
click at [583, 492] on icon at bounding box center [583, 494] width 14 height 15
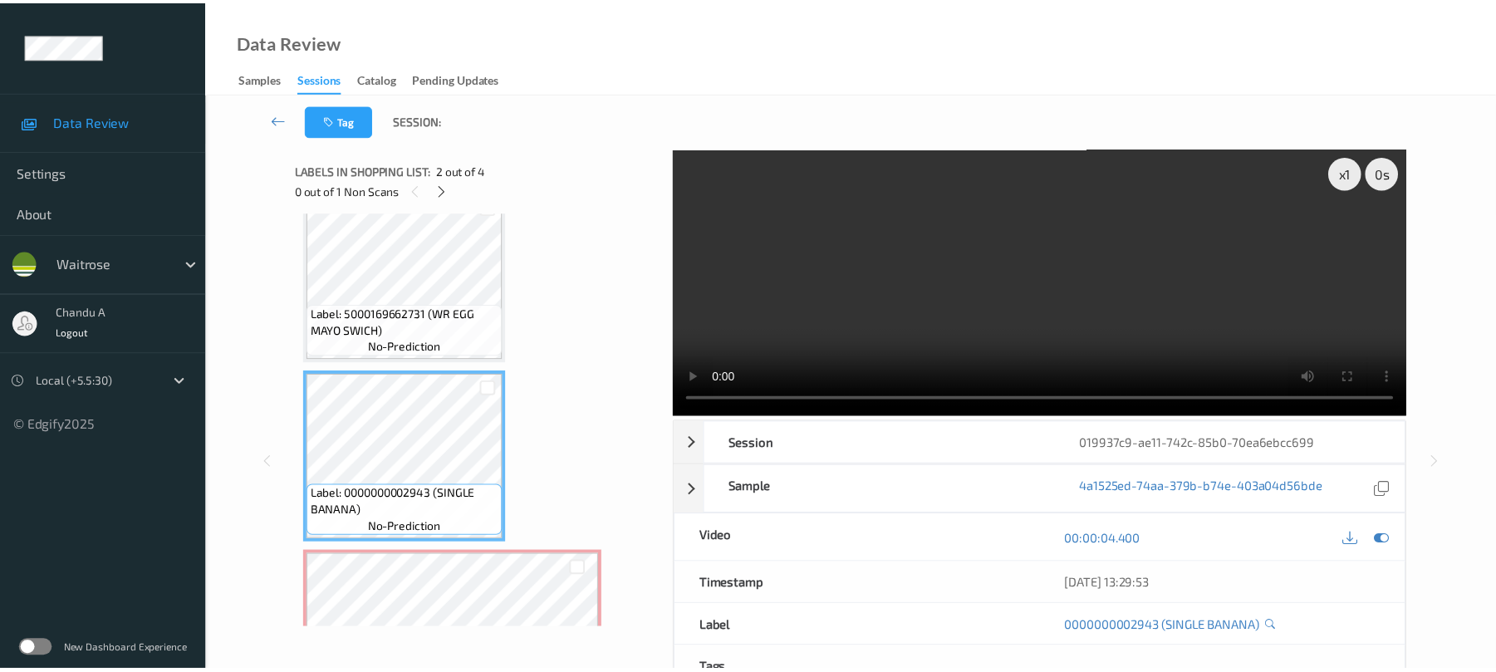
scroll to position [0, 0]
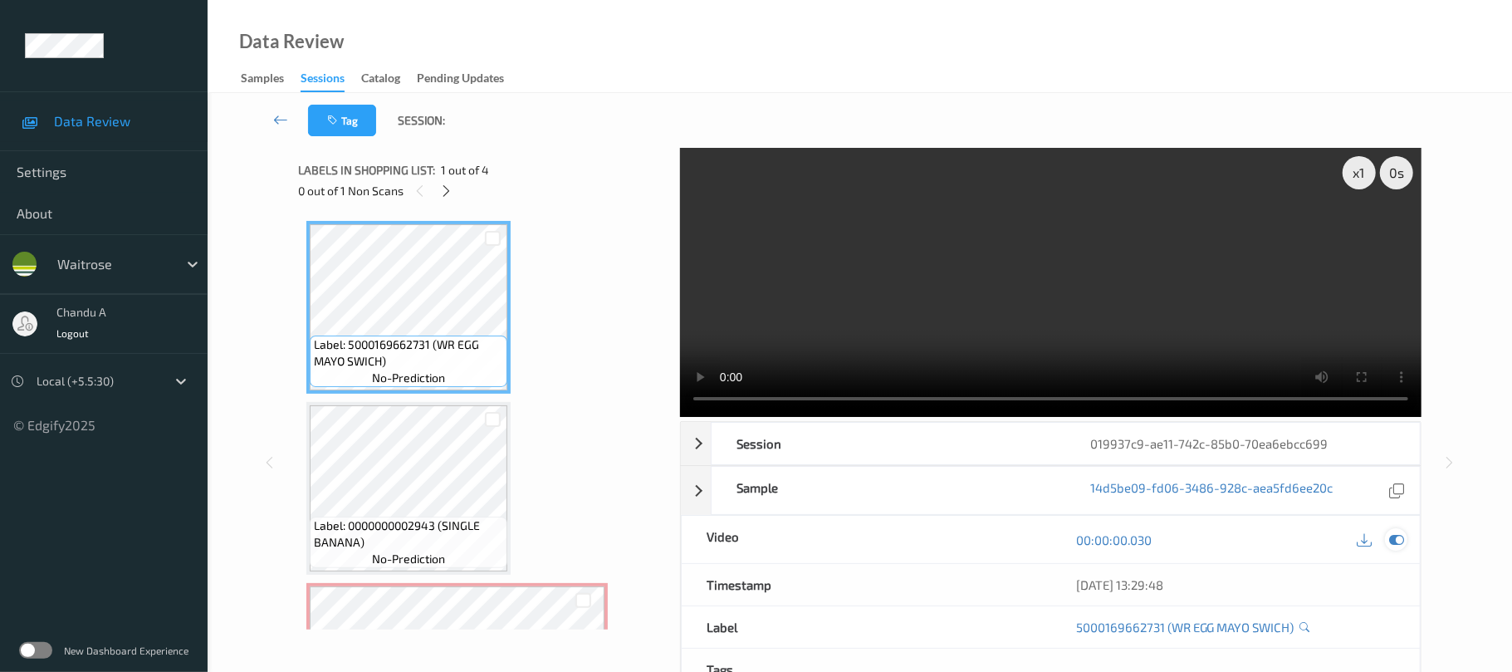
click at [1402, 532] on icon at bounding box center [1396, 539] width 15 height 15
